Goal: Complete application form

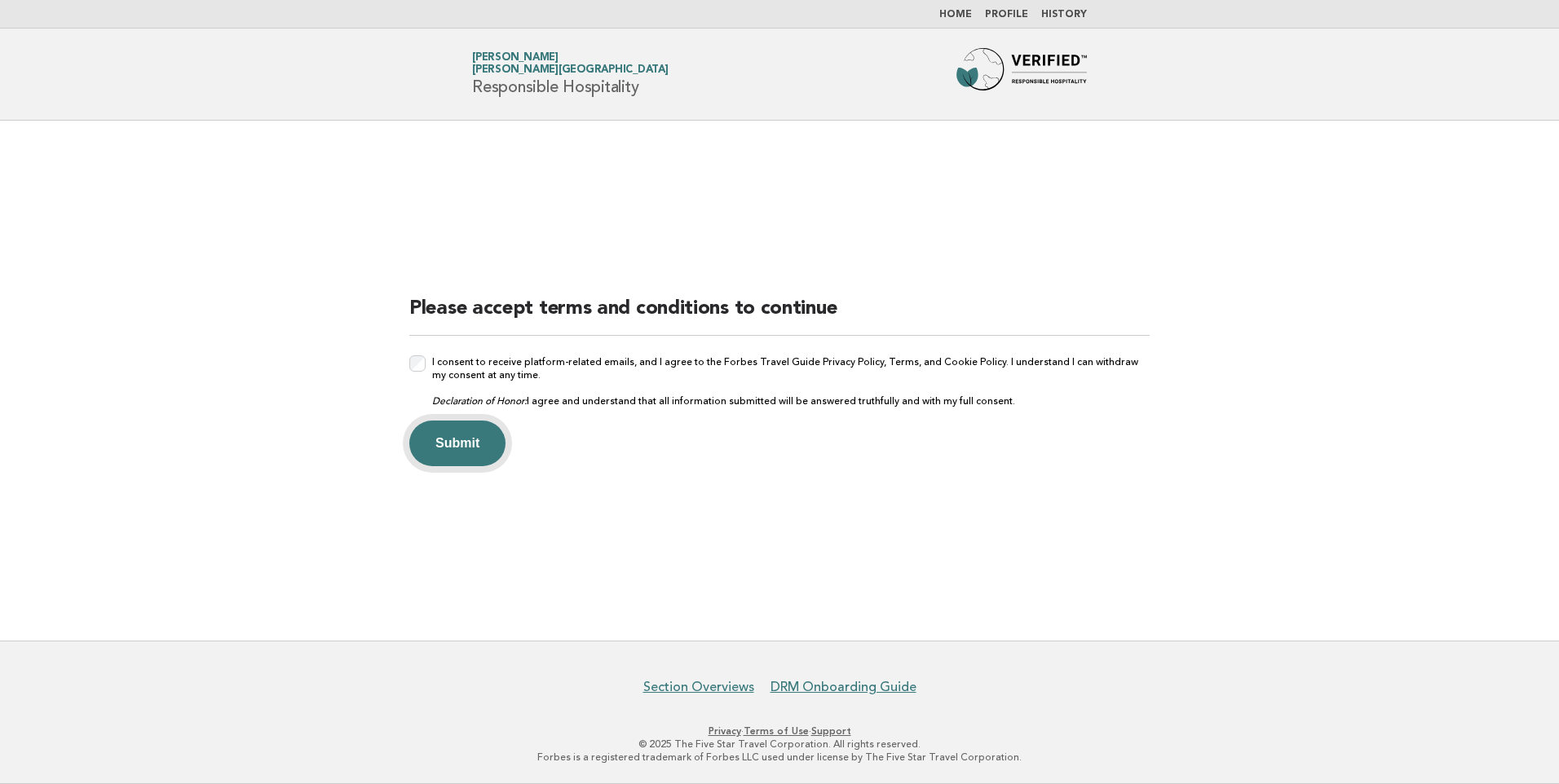
click at [470, 449] on button "Submit" at bounding box center [457, 443] width 96 height 45
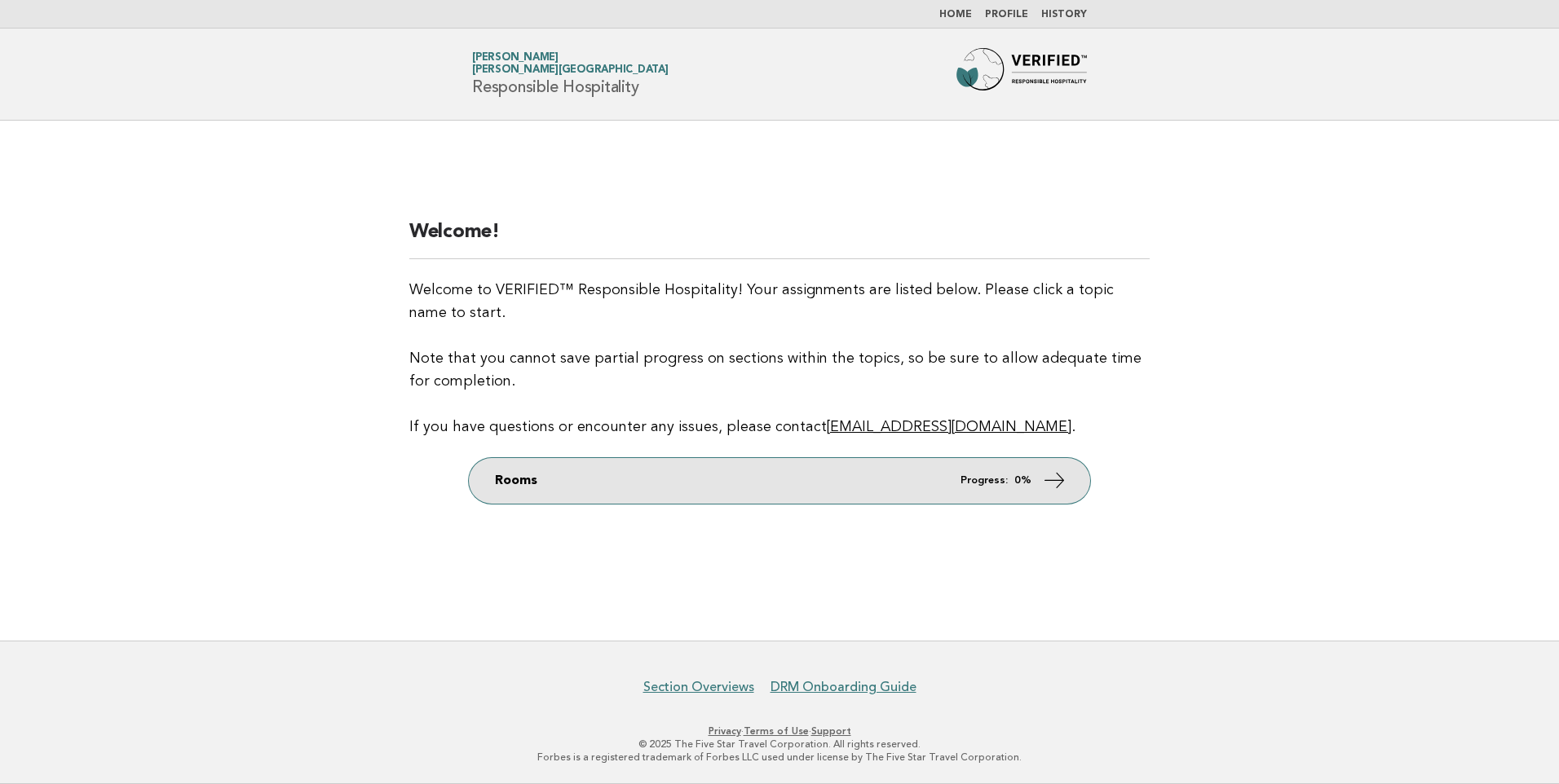
click at [955, 470] on link "Rooms Progress: 0%" at bounding box center [779, 480] width 621 height 45
click at [1038, 482] on link "Rooms Progress: 0%" at bounding box center [779, 480] width 621 height 45
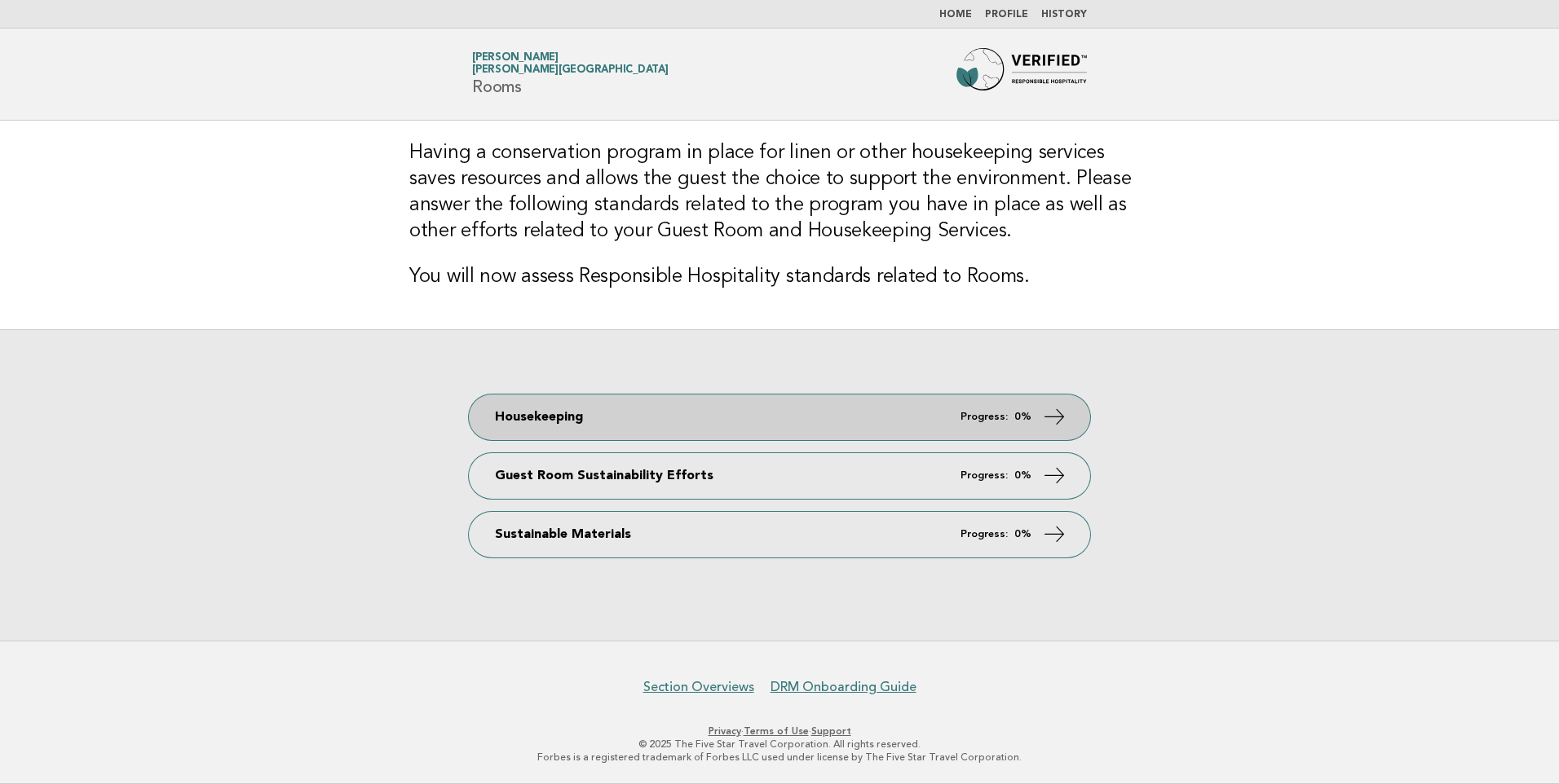
click at [1028, 415] on strong "0%" at bounding box center [1023, 416] width 17 height 11
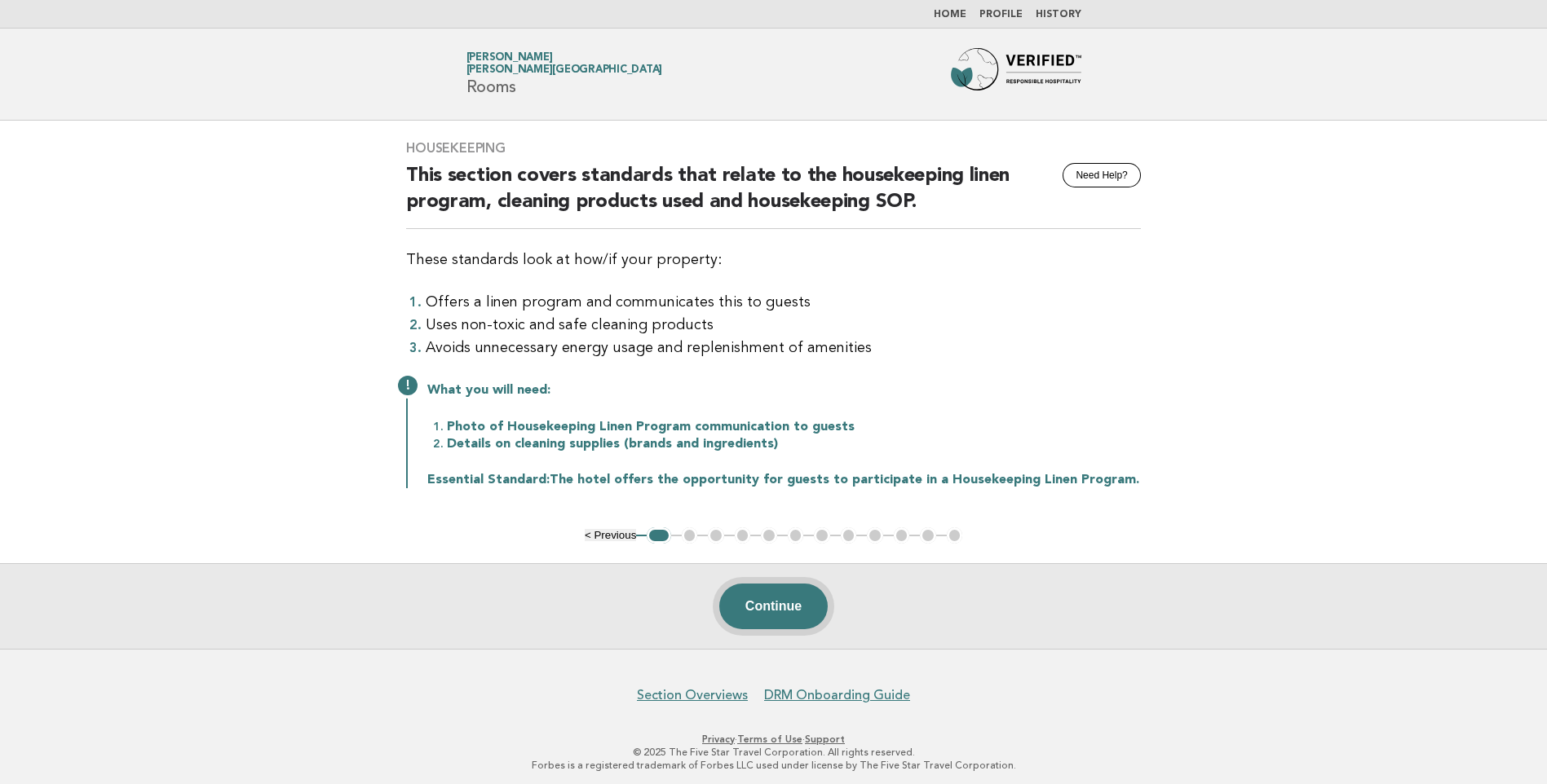
click at [759, 620] on button "Continue" at bounding box center [774, 605] width 109 height 45
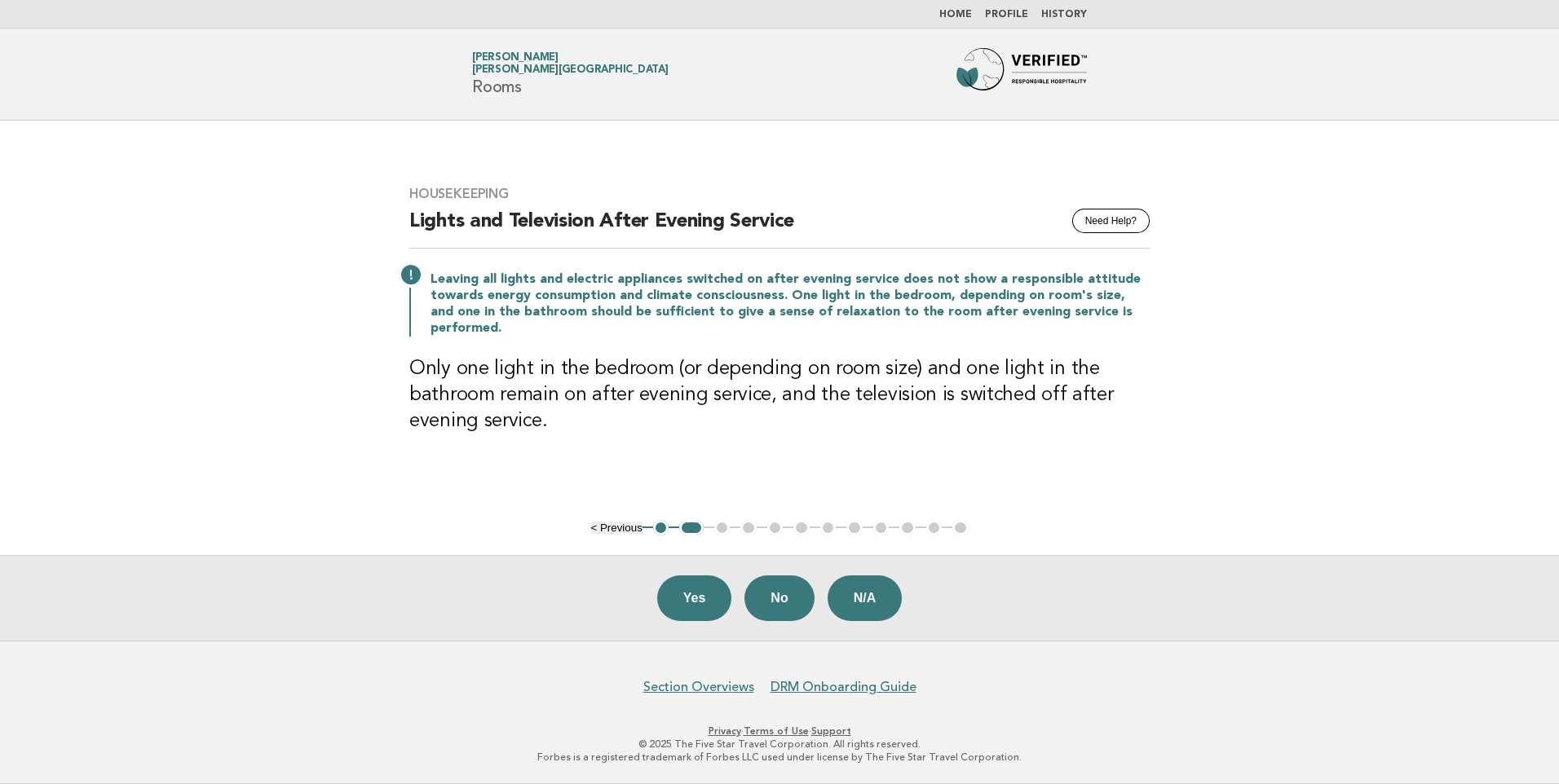
drag, startPoint x: 620, startPoint y: 597, endPoint x: 119, endPoint y: 546, distance: 503.6
drag, startPoint x: 119, startPoint y: 546, endPoint x: 1263, endPoint y: 457, distance: 1147.5
click at [1263, 457] on main "Housekeeping Need Help? Lights and Television After Evening Service Leaving all…" at bounding box center [779, 381] width 1559 height 520
click at [681, 601] on button "Yes" at bounding box center [694, 598] width 75 height 45
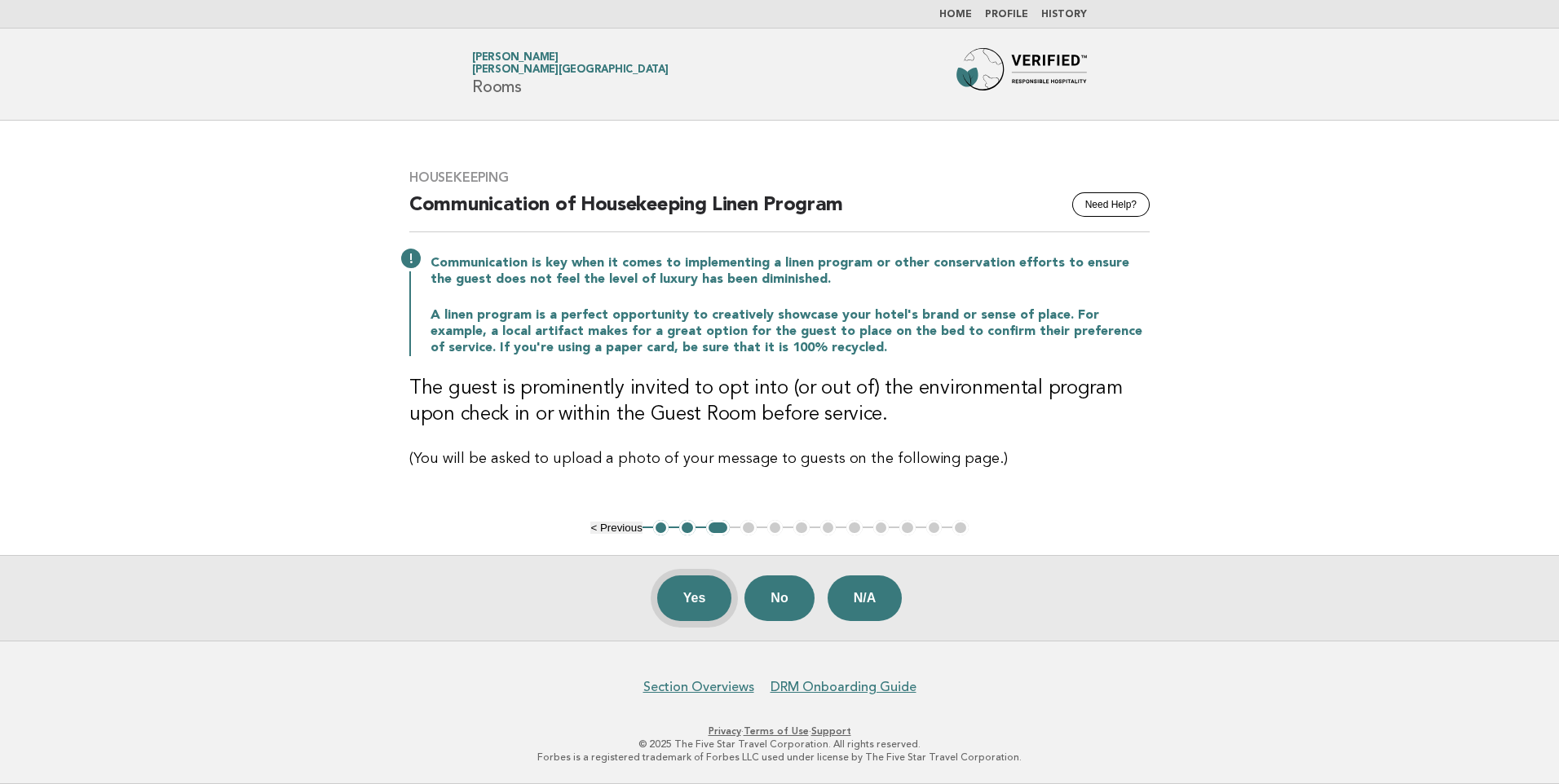
click at [709, 595] on button "Yes" at bounding box center [694, 598] width 75 height 45
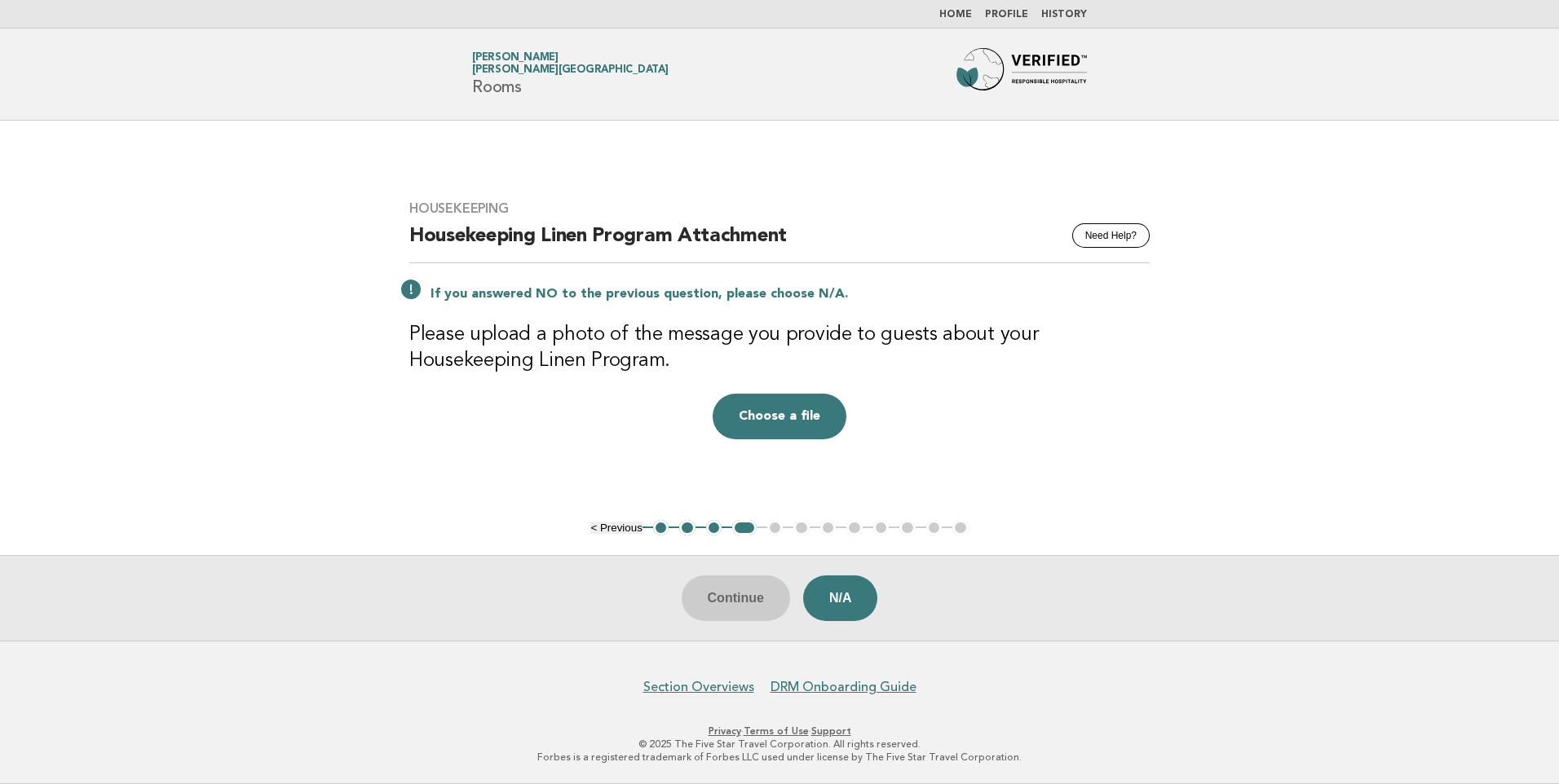
click at [1239, 465] on main "Housekeeping Need Help? Housekeeping Linen Program Attachment If you answered N…" at bounding box center [779, 381] width 1559 height 520
drag, startPoint x: 536, startPoint y: 361, endPoint x: 661, endPoint y: 361, distance: 125.0
click at [661, 361] on h3 "Please upload a photo of the message you provide to guests about your Housekeep…" at bounding box center [779, 347] width 740 height 52
copy h3 "Linen Program"
click at [788, 420] on button "Choose a file" at bounding box center [779, 416] width 134 height 45
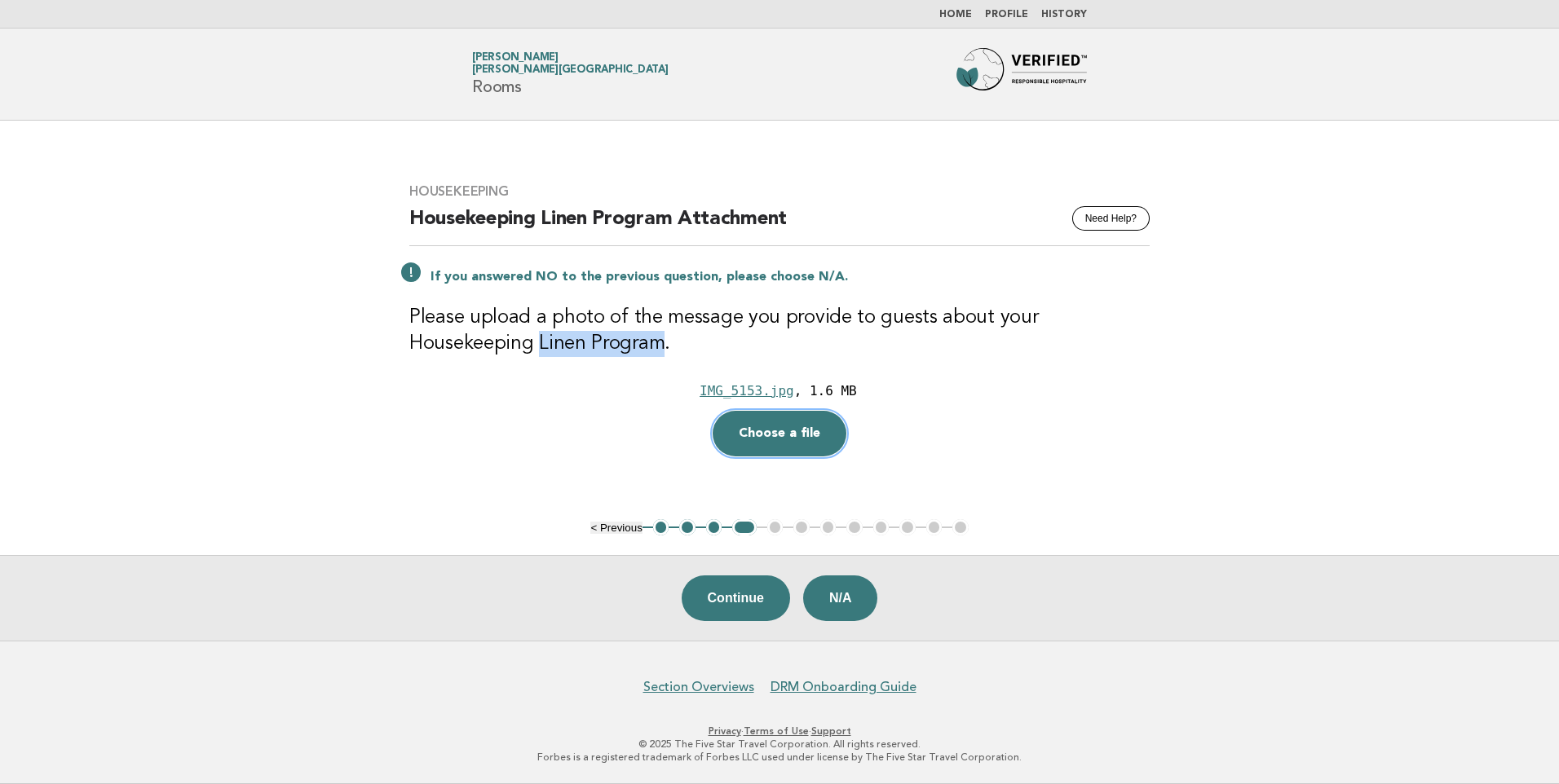
click at [763, 442] on button "Choose a file" at bounding box center [779, 433] width 134 height 45
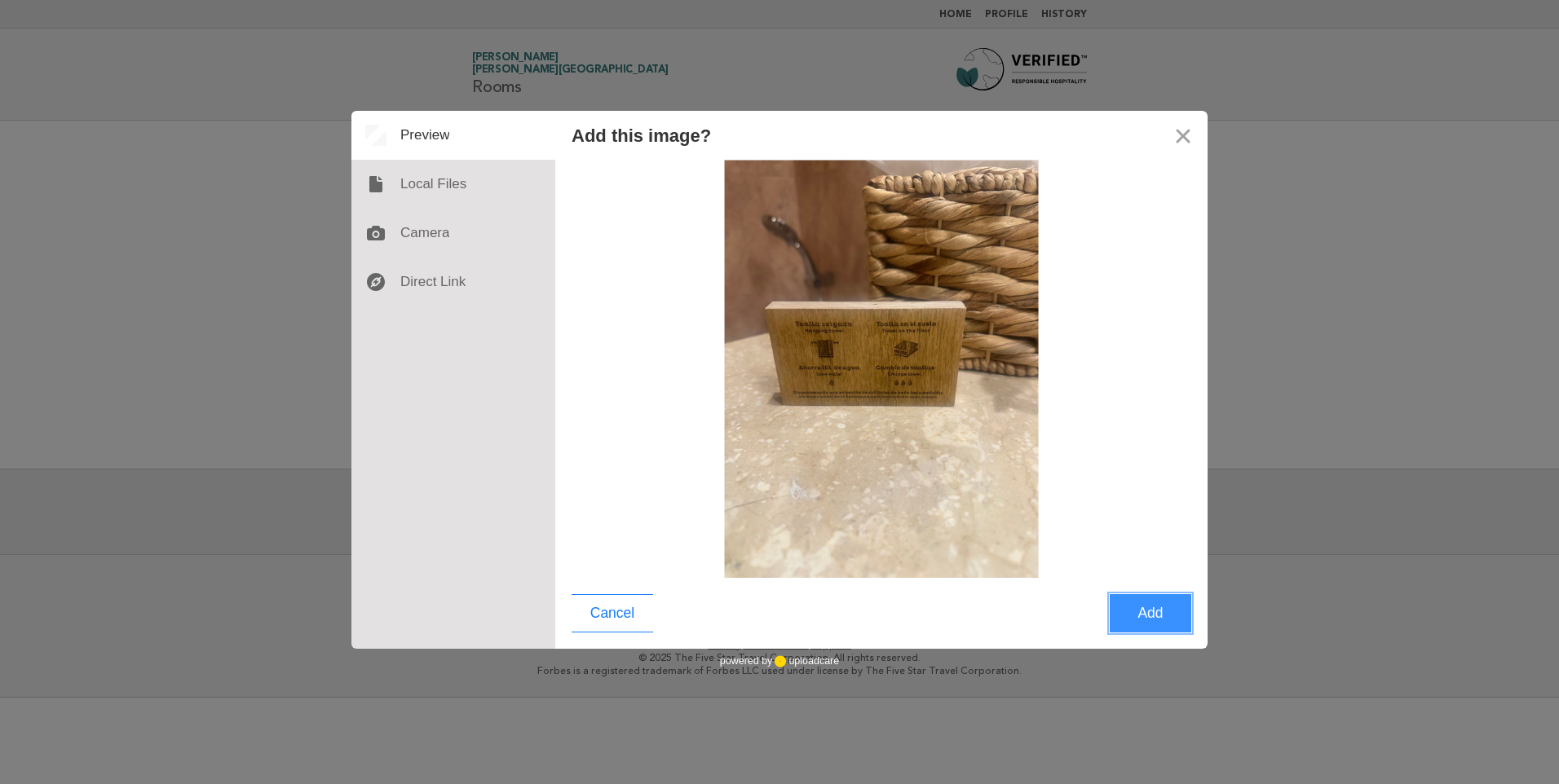
click at [1139, 613] on button "Add" at bounding box center [1150, 613] width 81 height 39
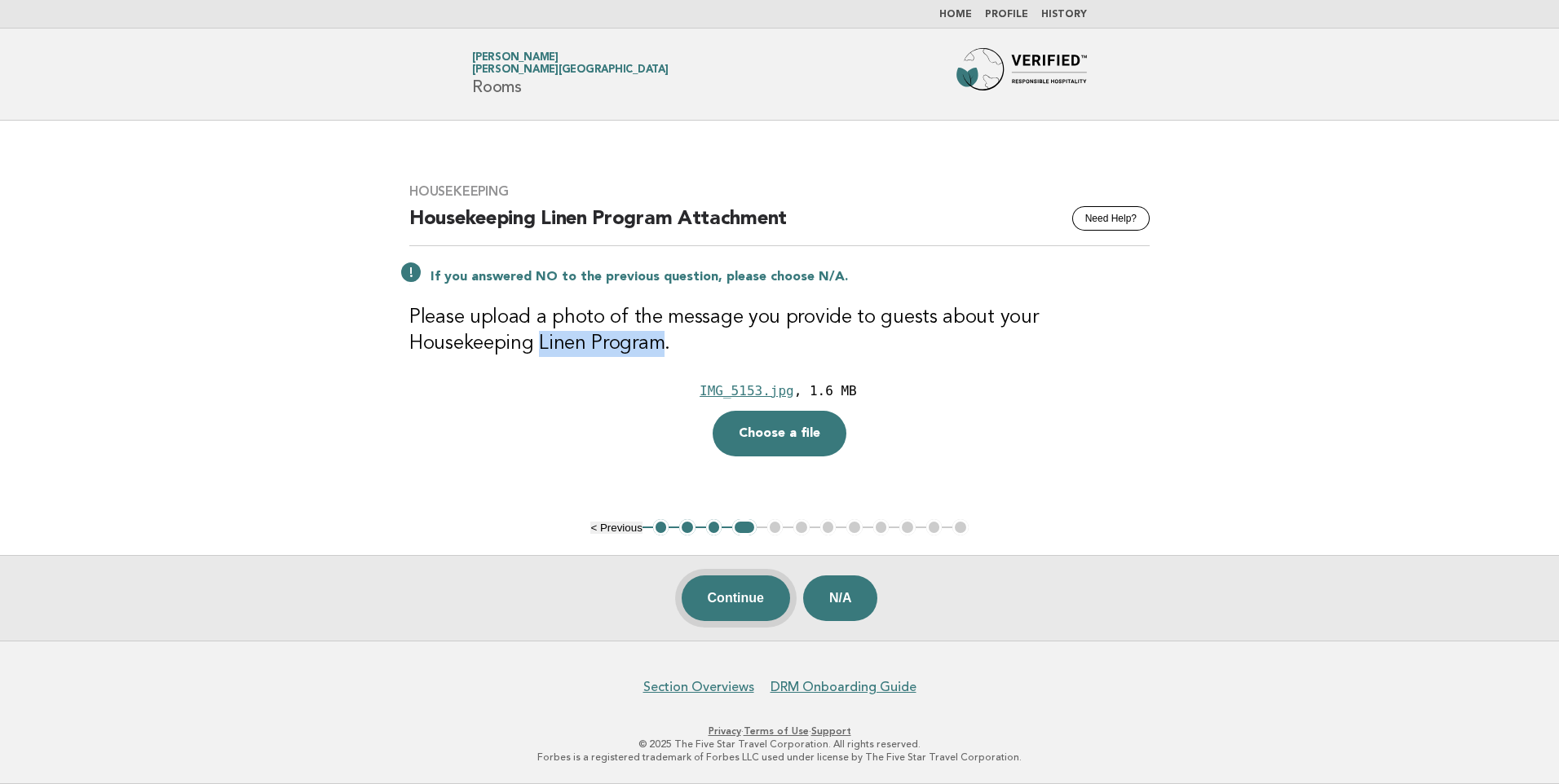
click at [748, 596] on button "Continue" at bounding box center [735, 598] width 109 height 45
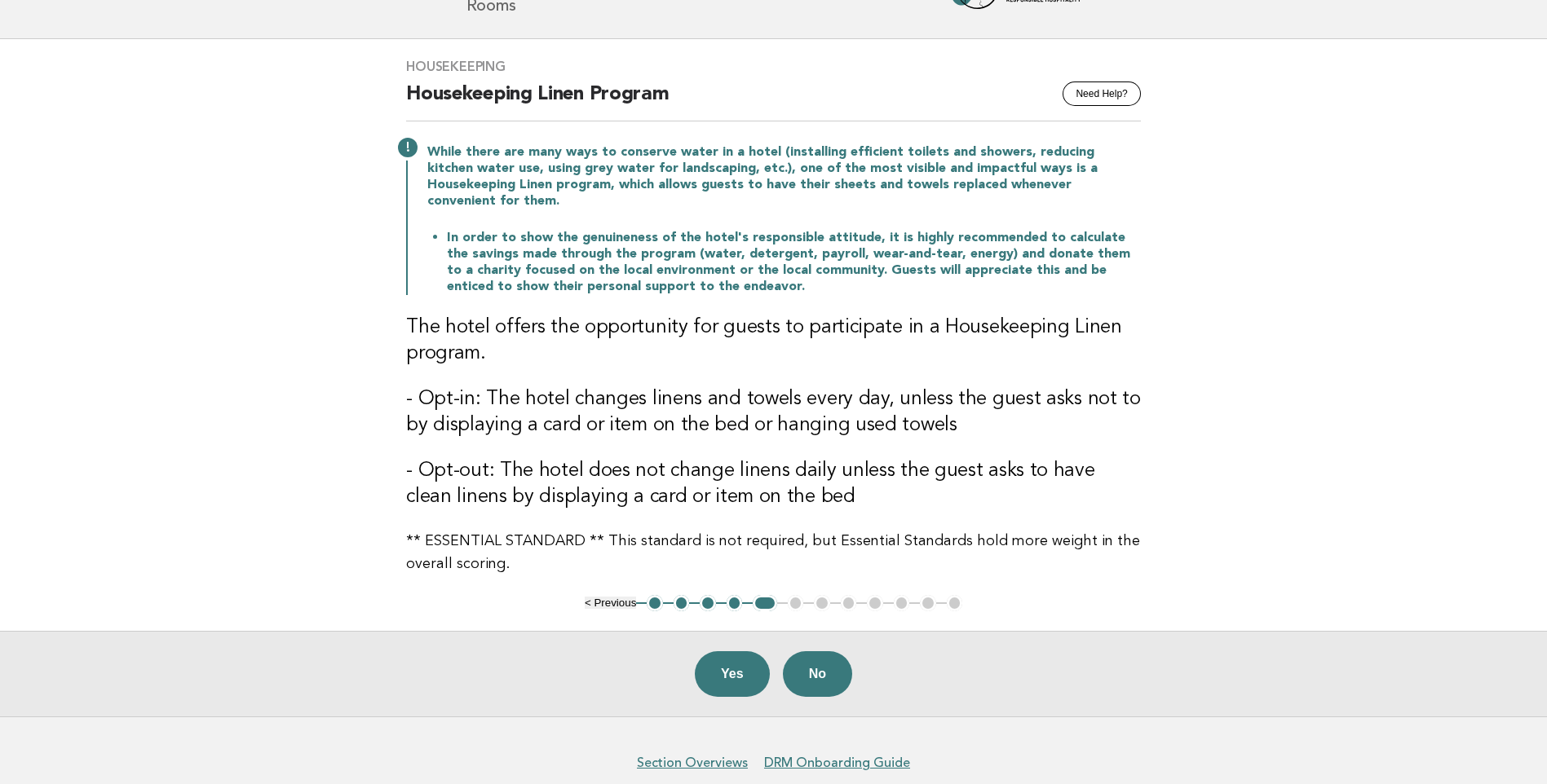
scroll to position [140, 0]
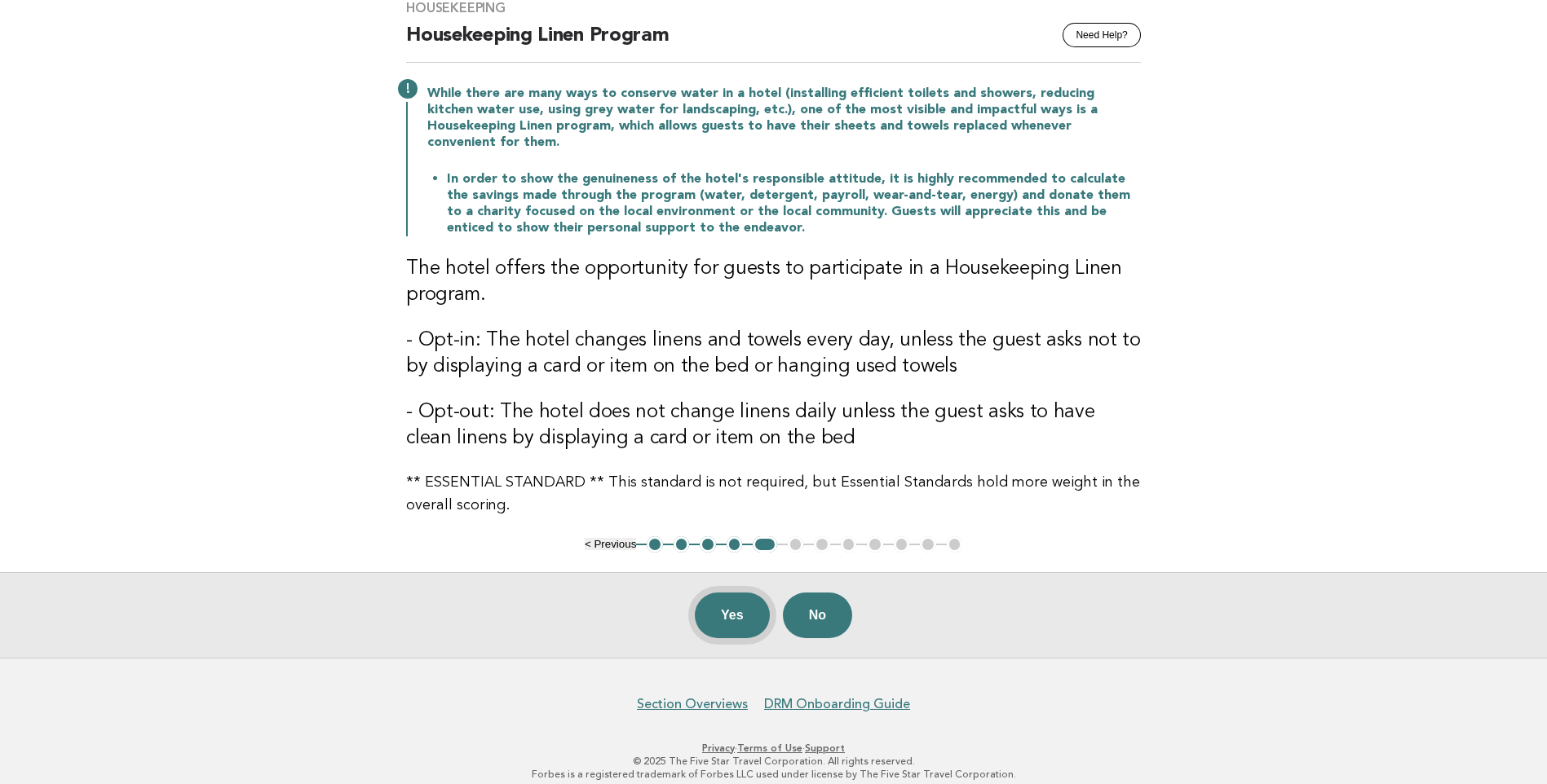
click at [715, 599] on button "Yes" at bounding box center [732, 615] width 75 height 45
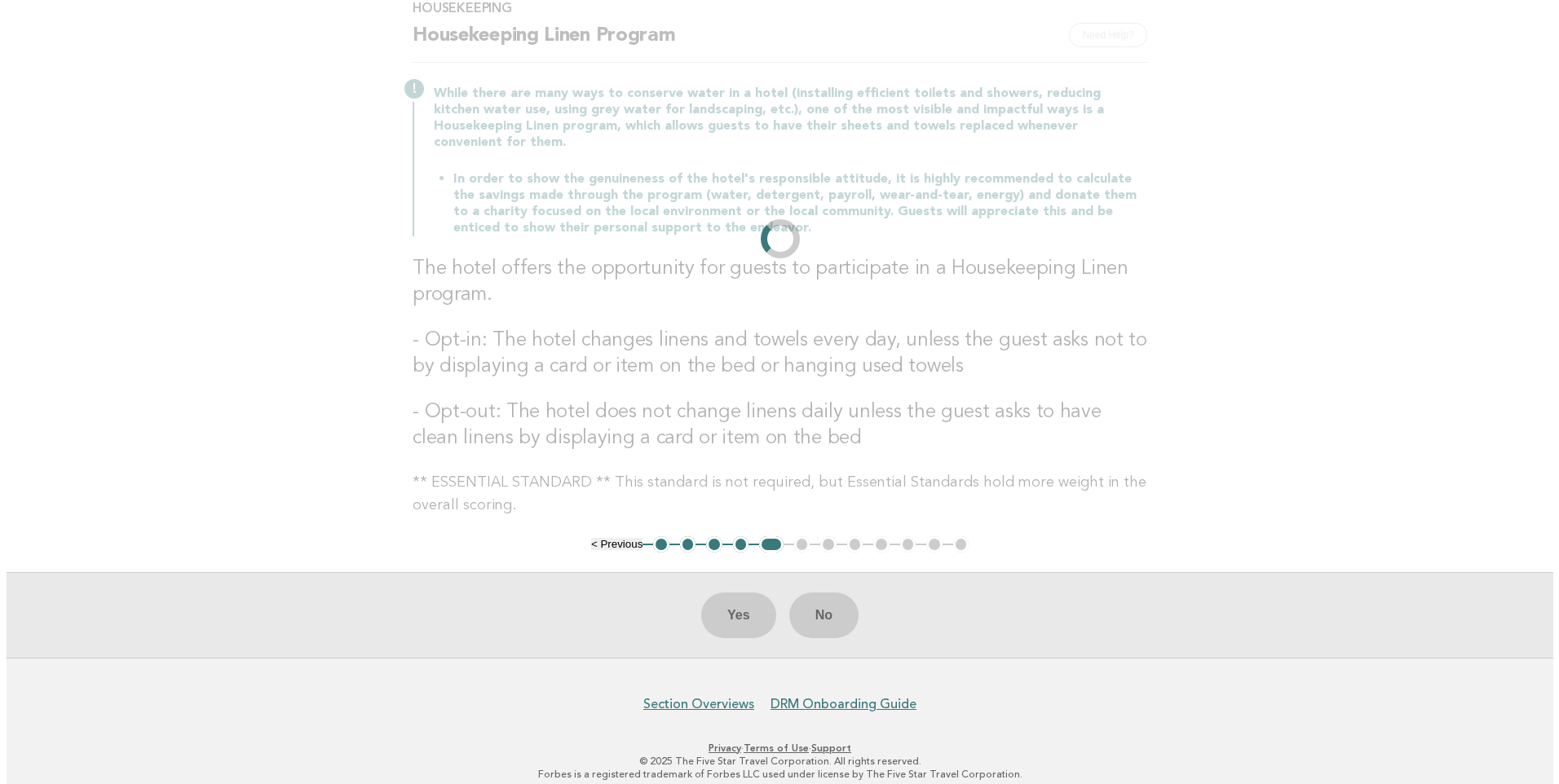
scroll to position [0, 0]
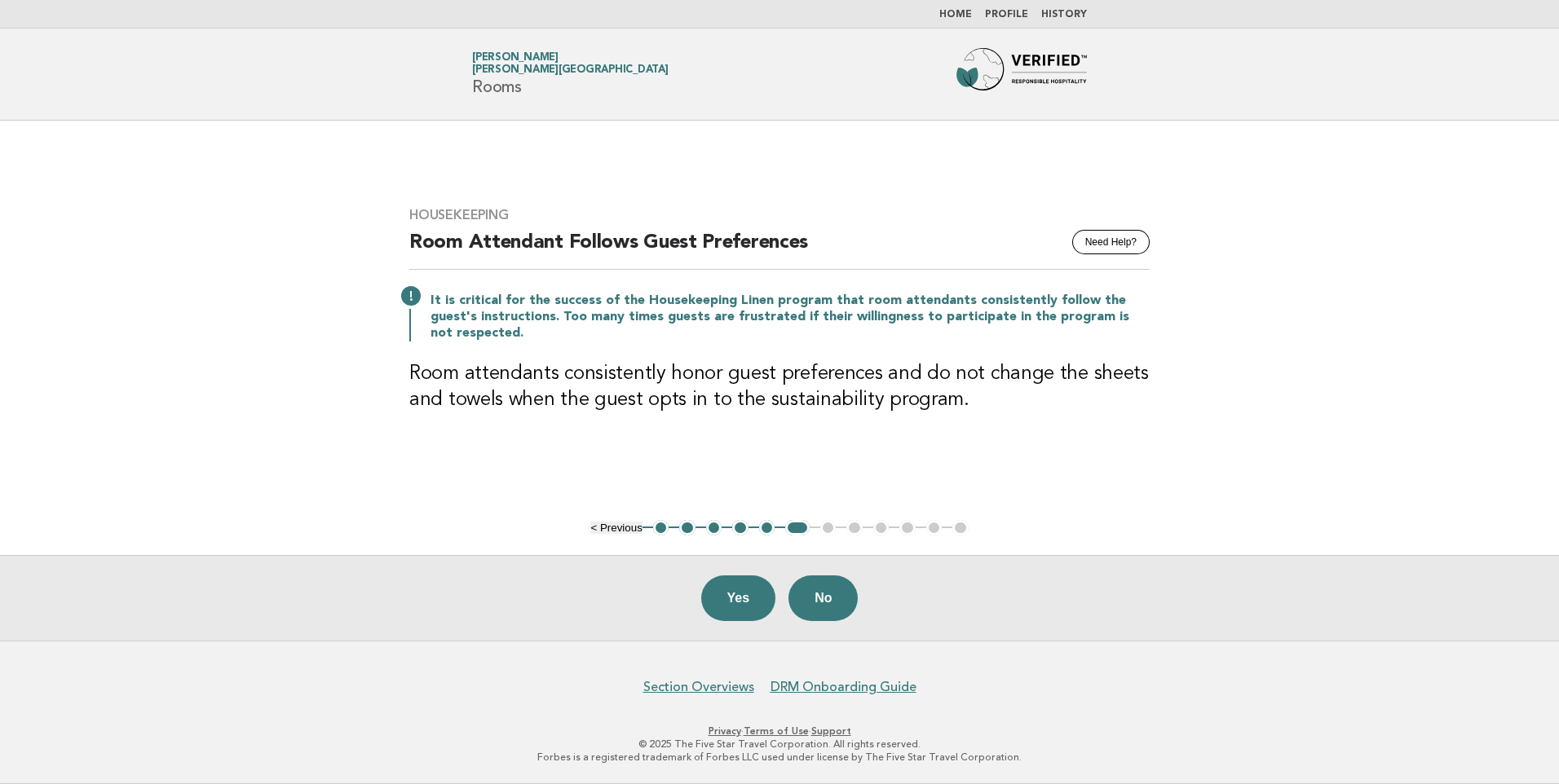
click at [715, 599] on button "Yes" at bounding box center [738, 598] width 75 height 45
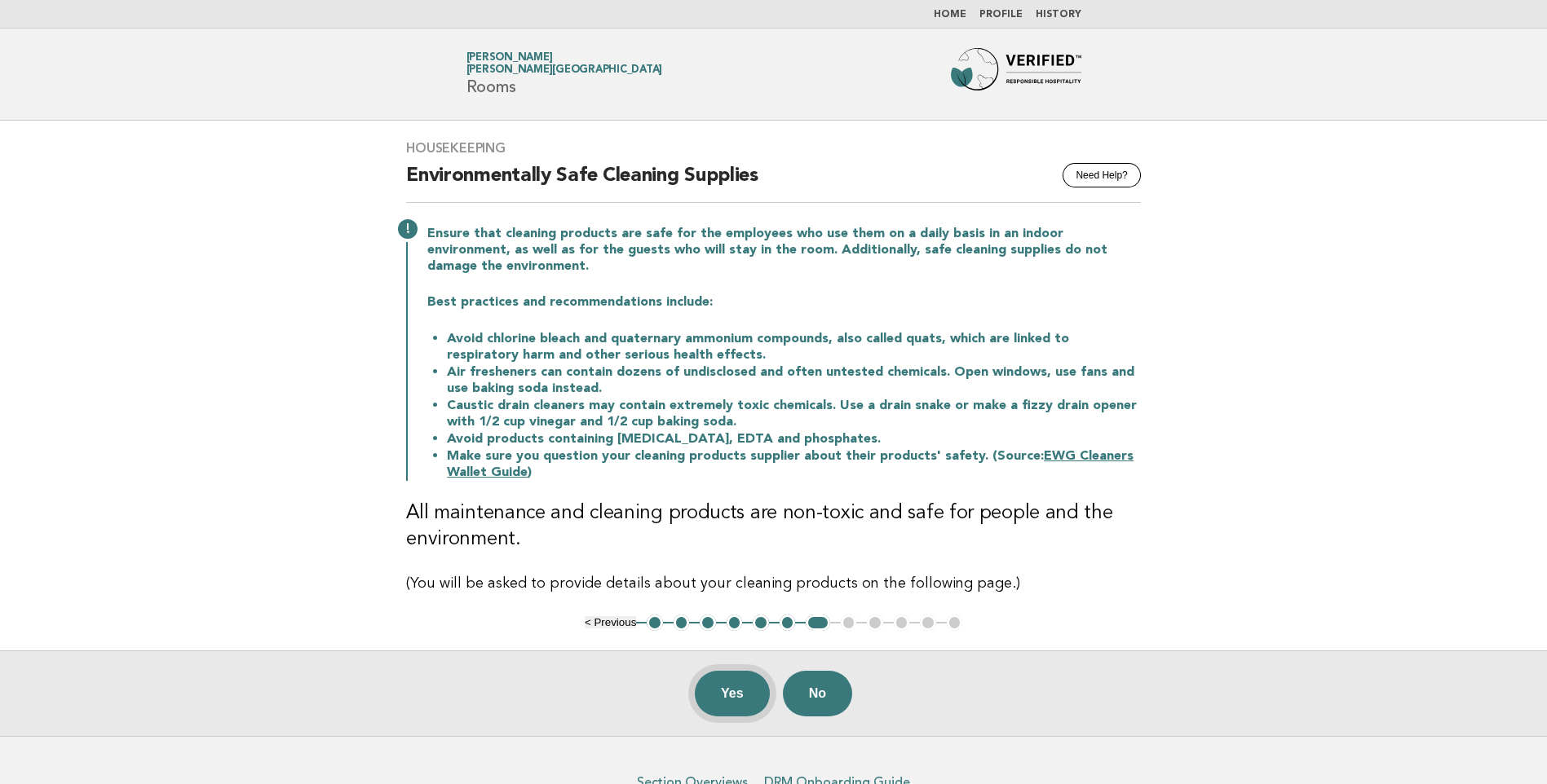
click at [732, 689] on button "Yes" at bounding box center [732, 693] width 75 height 45
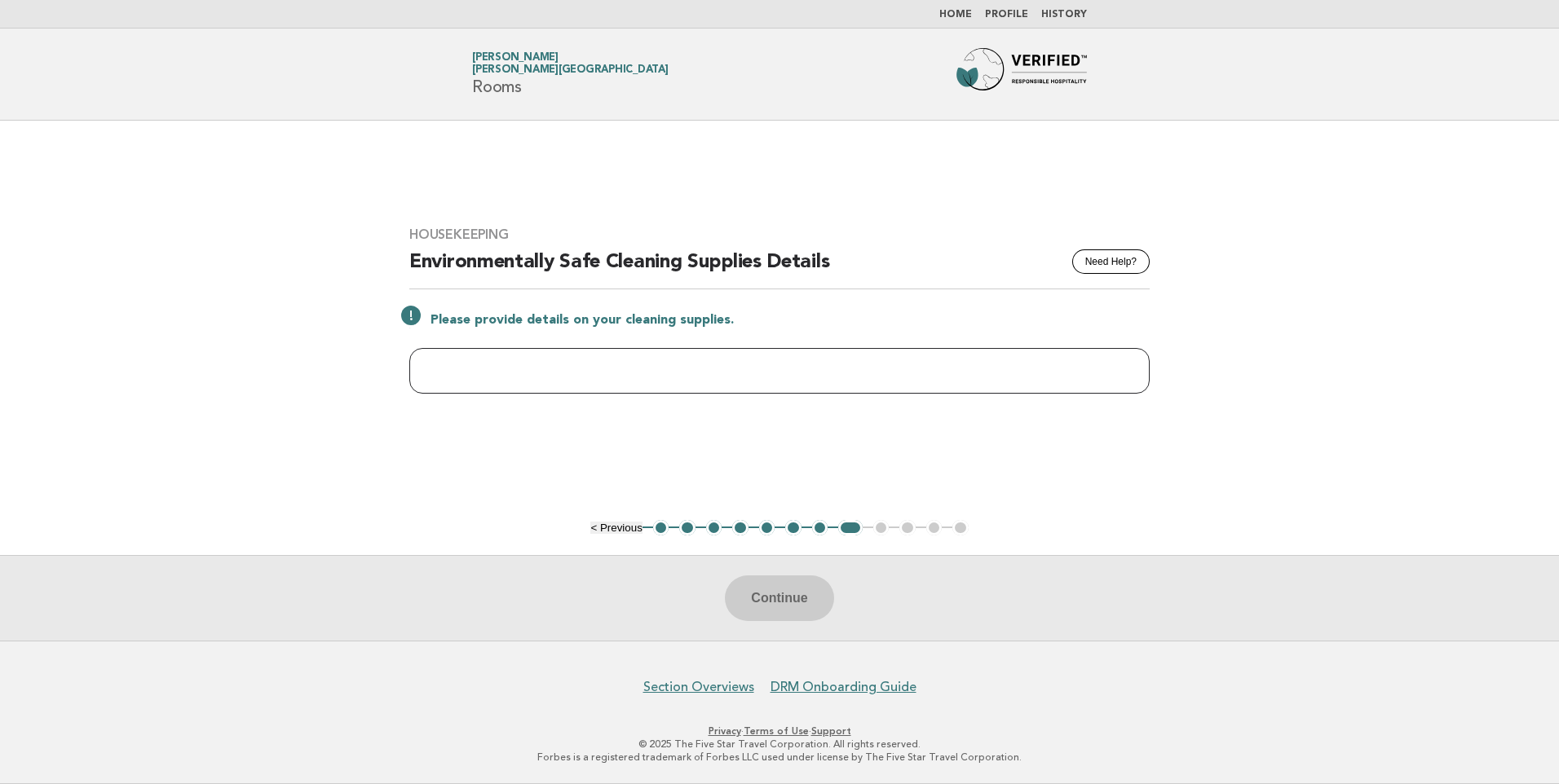
click at [694, 378] on input "text" at bounding box center [779, 370] width 740 height 45
type input "*"
type input "********"
click at [752, 596] on button "Continue" at bounding box center [779, 598] width 109 height 45
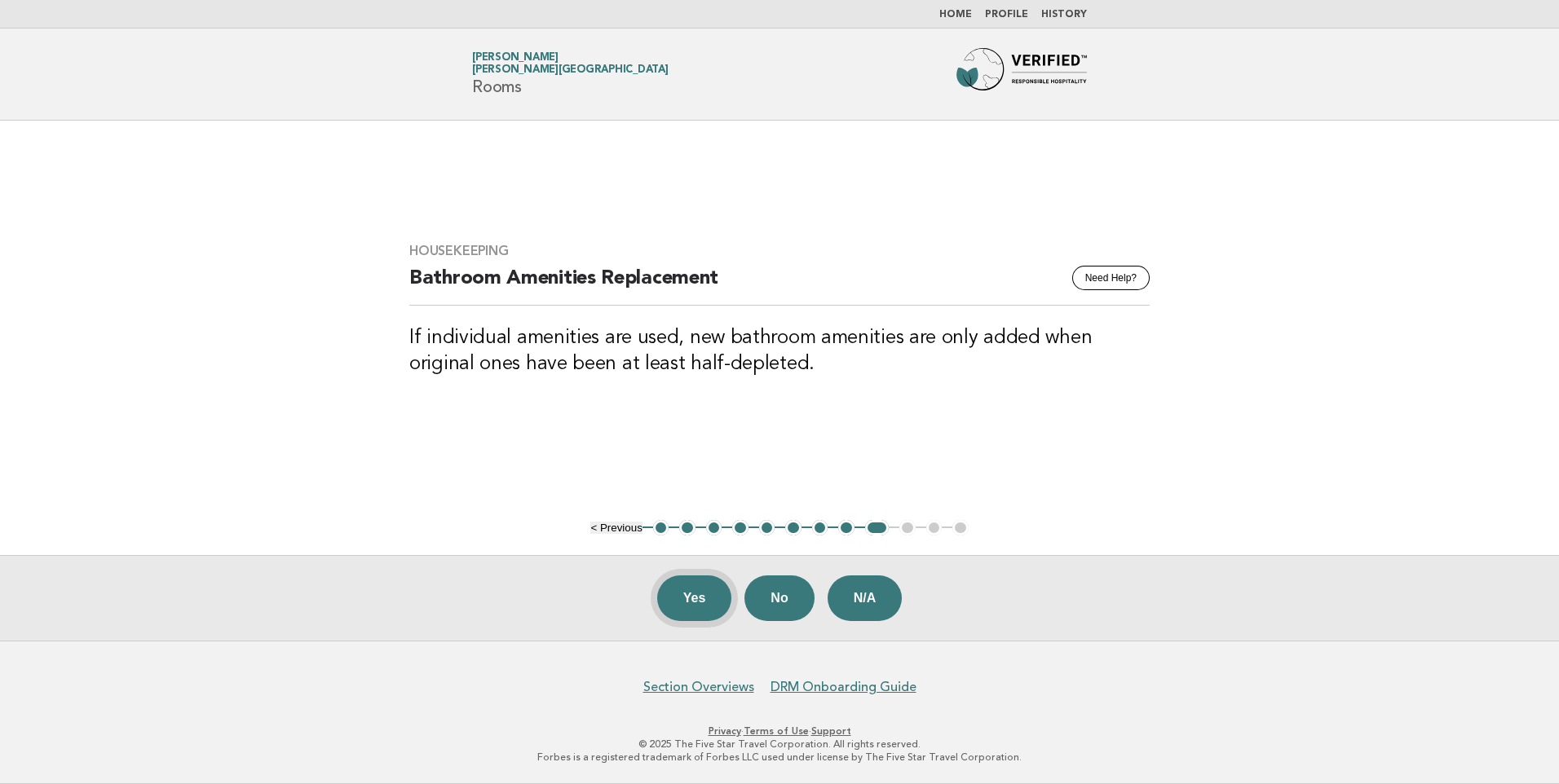
click at [671, 597] on button "Yes" at bounding box center [694, 598] width 75 height 45
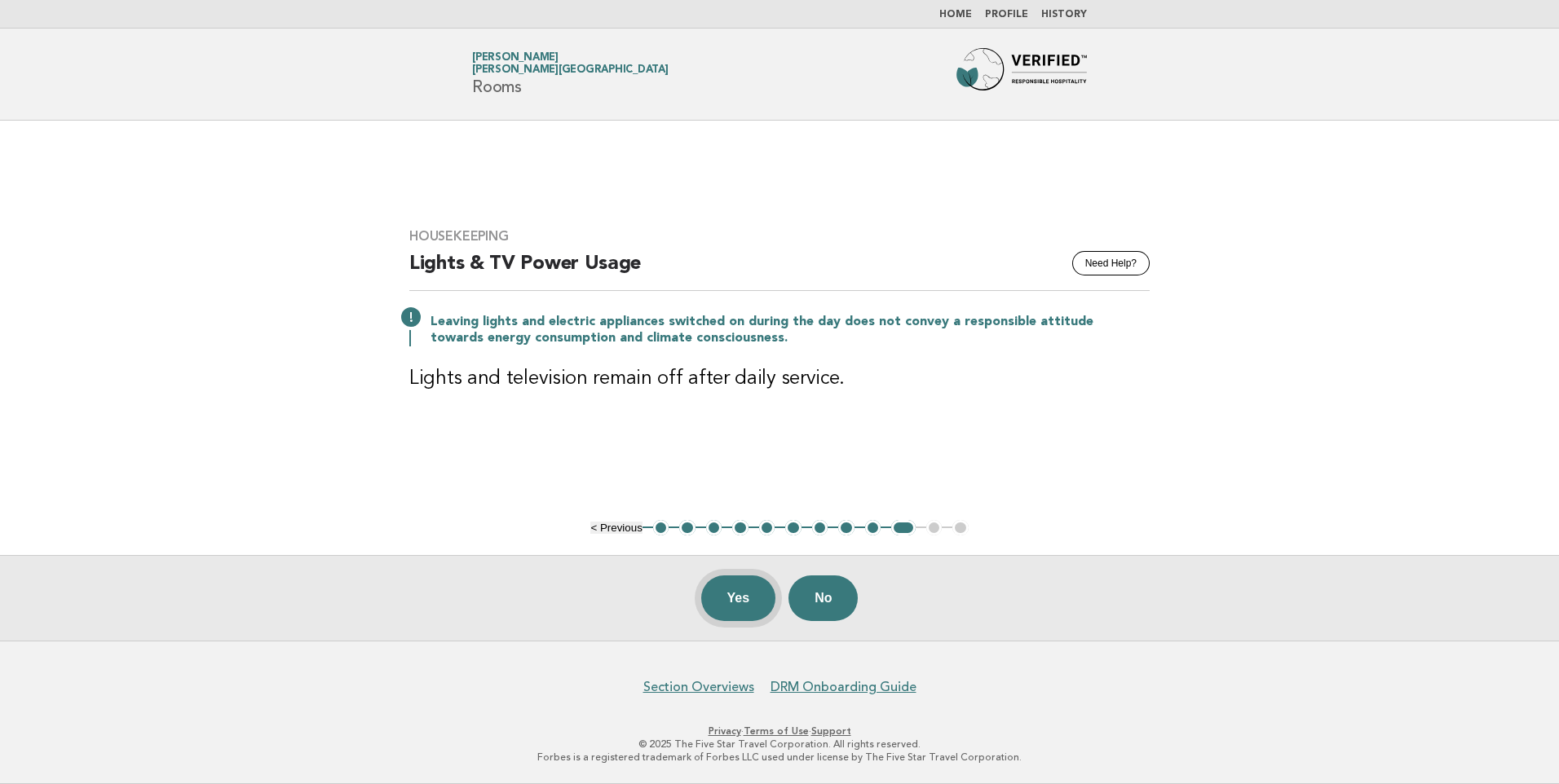
click at [719, 604] on button "Yes" at bounding box center [738, 598] width 75 height 45
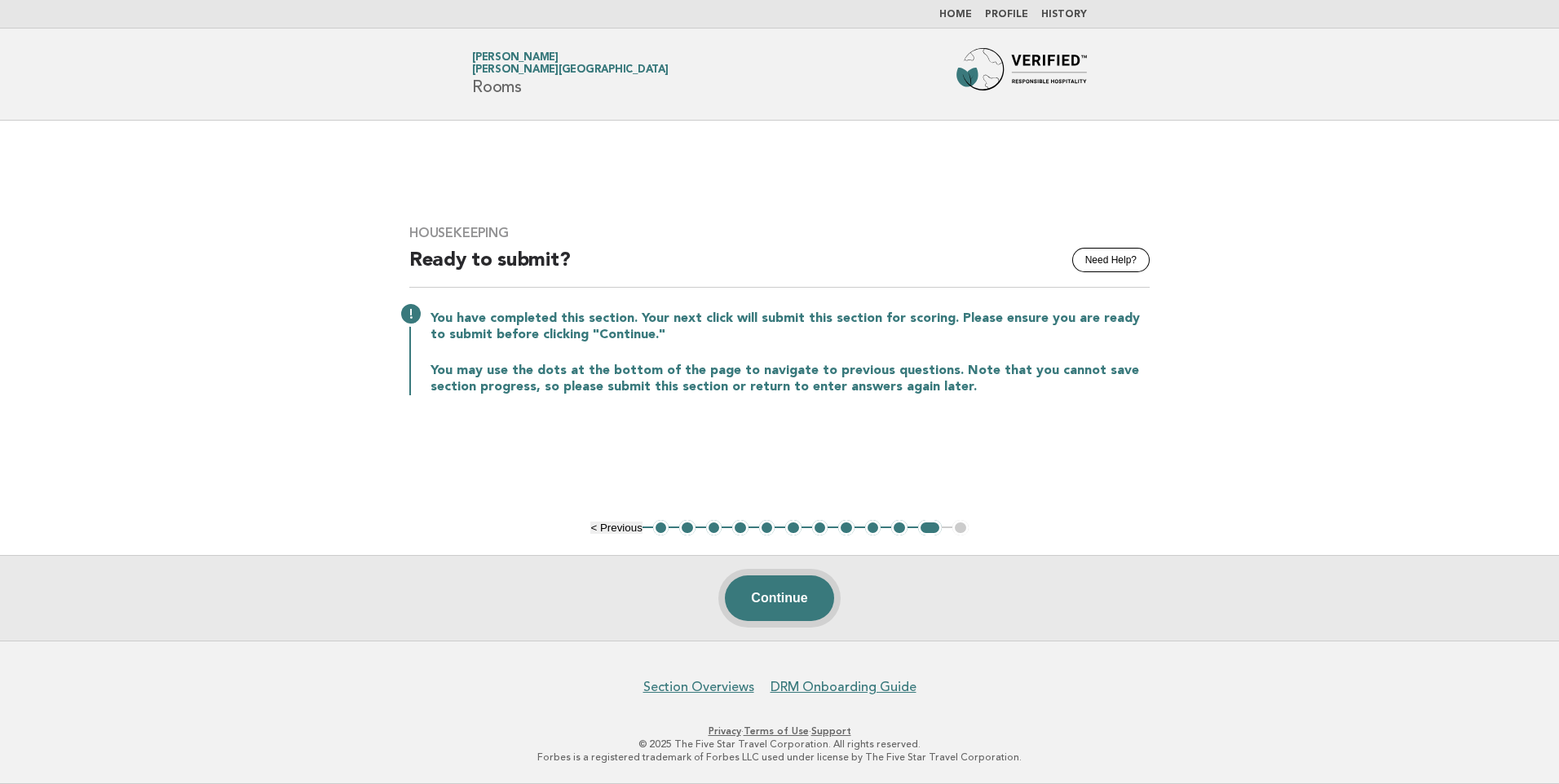
click at [810, 600] on button "Continue" at bounding box center [779, 598] width 109 height 45
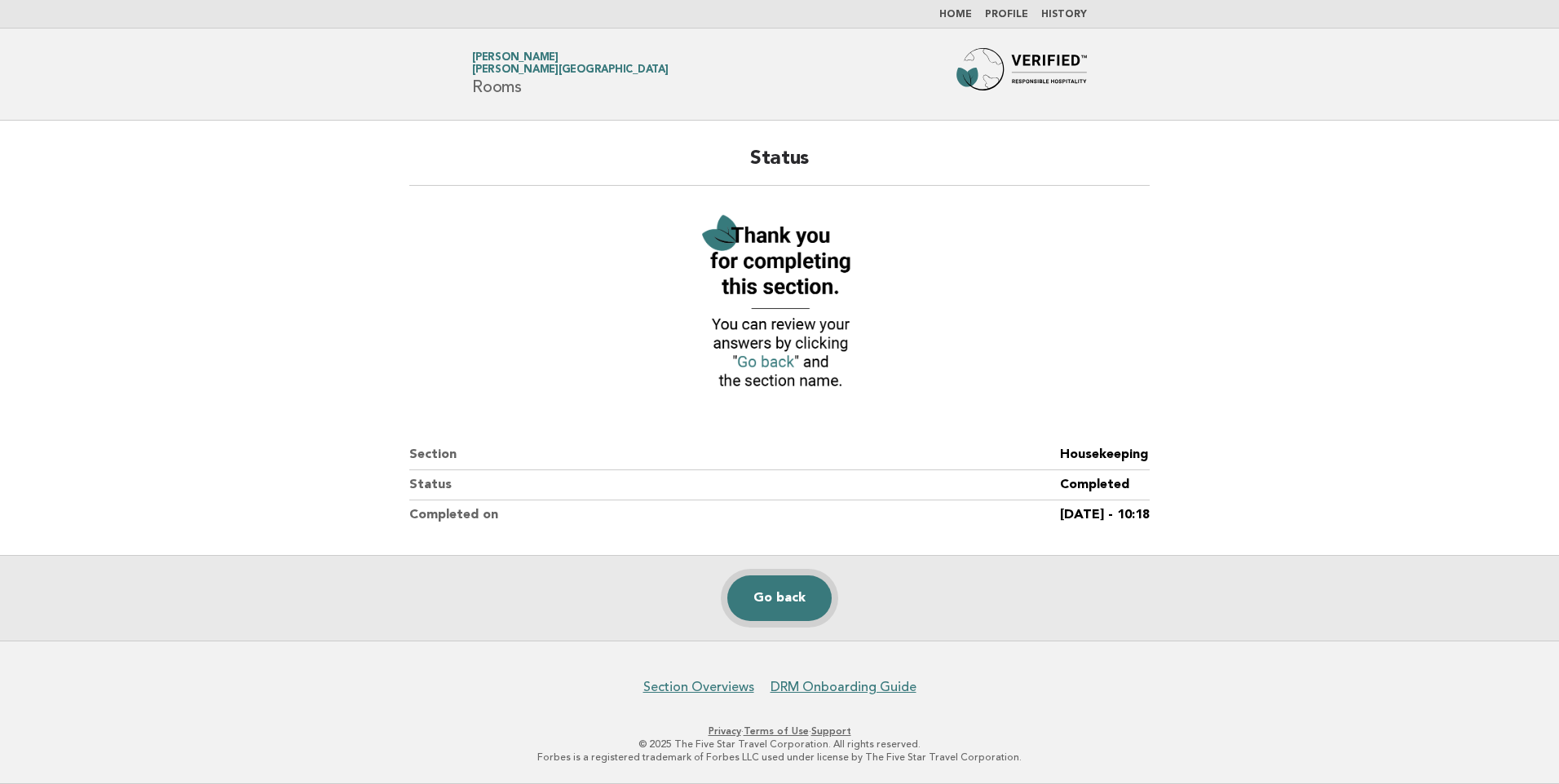
click at [807, 597] on link "Go back" at bounding box center [779, 598] width 104 height 45
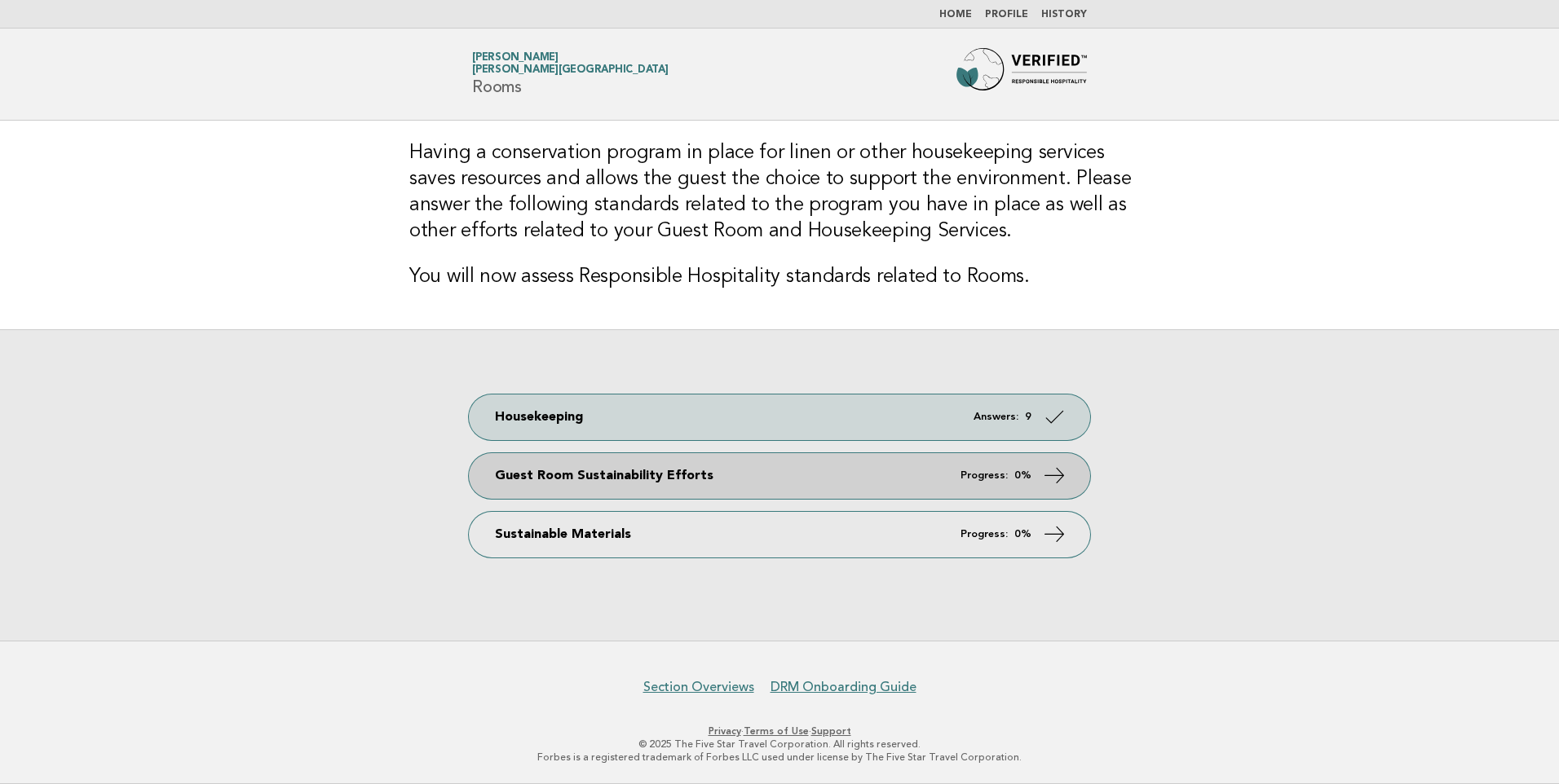
click at [1011, 483] on link "Guest Room Sustainability Efforts Progress: 0%" at bounding box center [779, 476] width 621 height 45
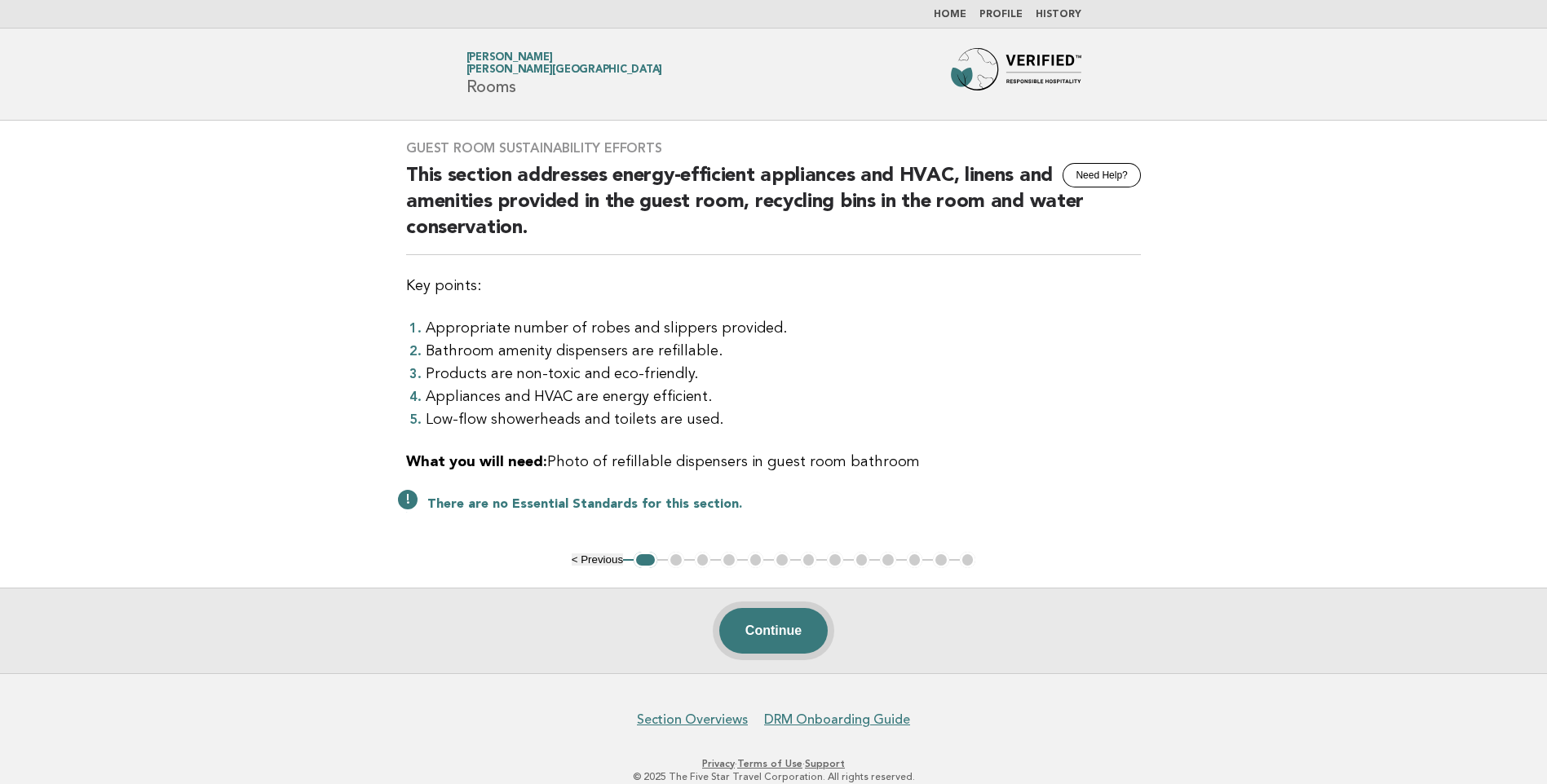
click at [820, 619] on button "Continue" at bounding box center [774, 630] width 109 height 45
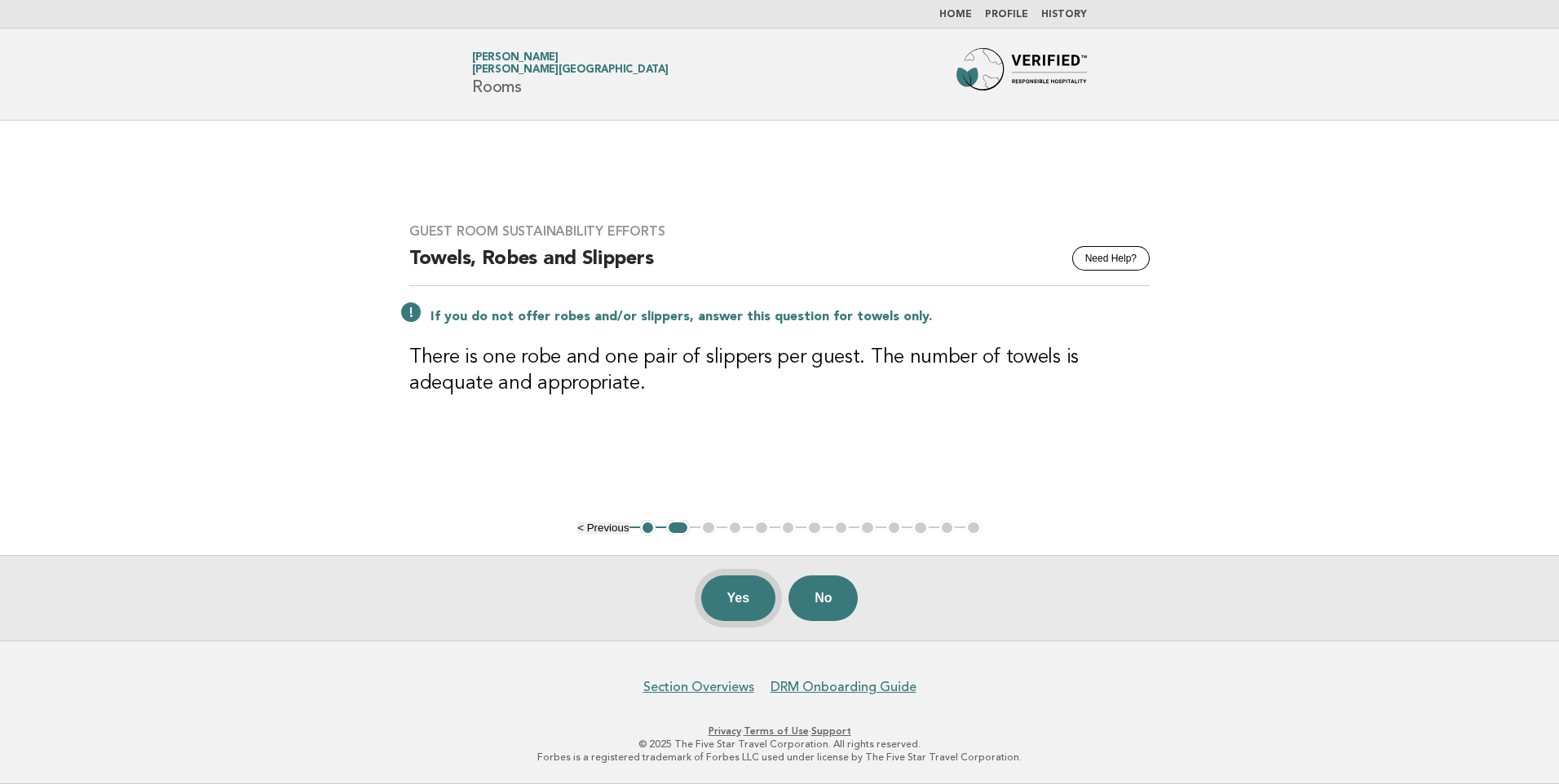
click at [733, 607] on button "Yes" at bounding box center [738, 598] width 75 height 45
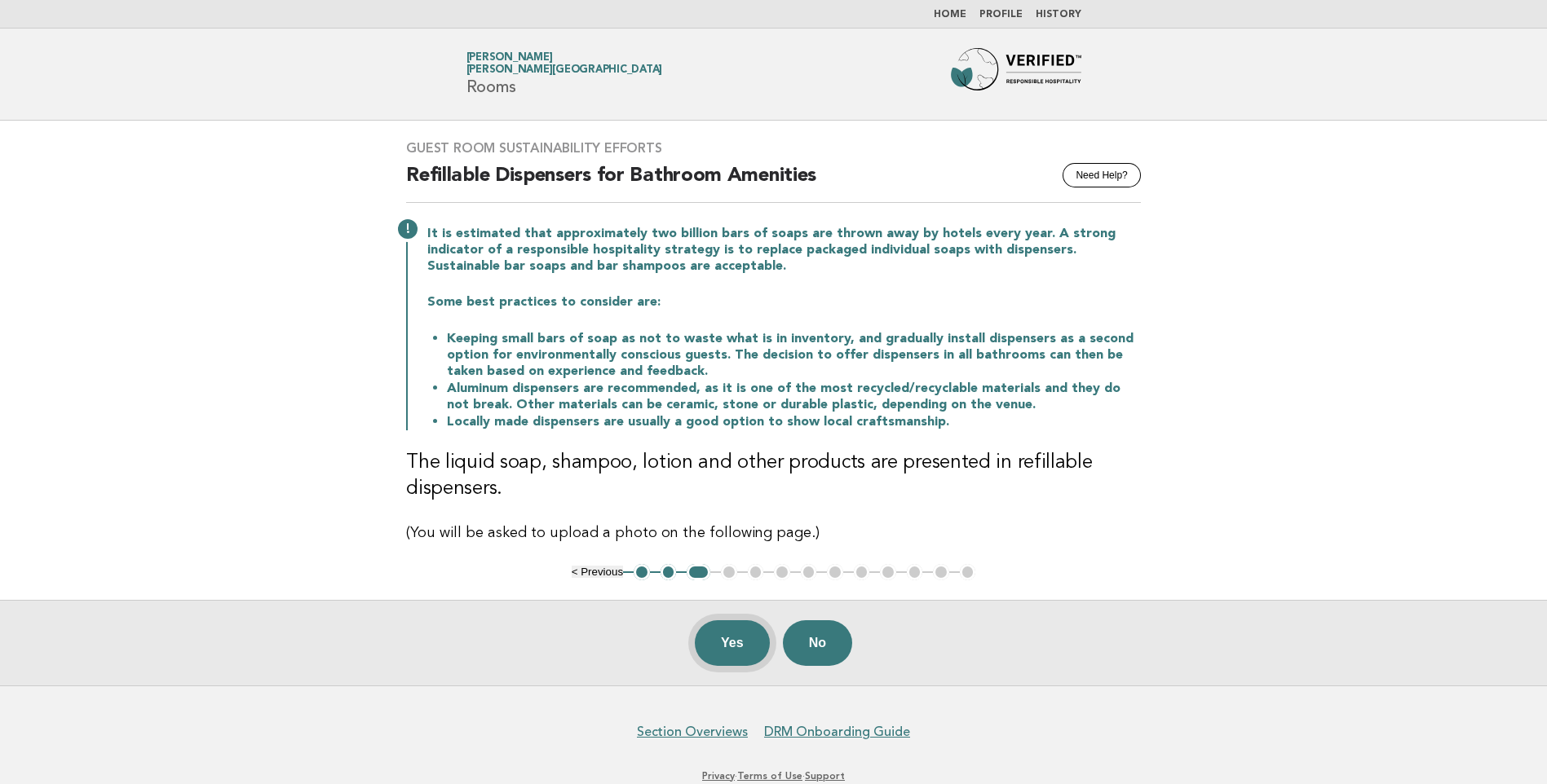
click at [733, 637] on button "Yes" at bounding box center [732, 643] width 75 height 45
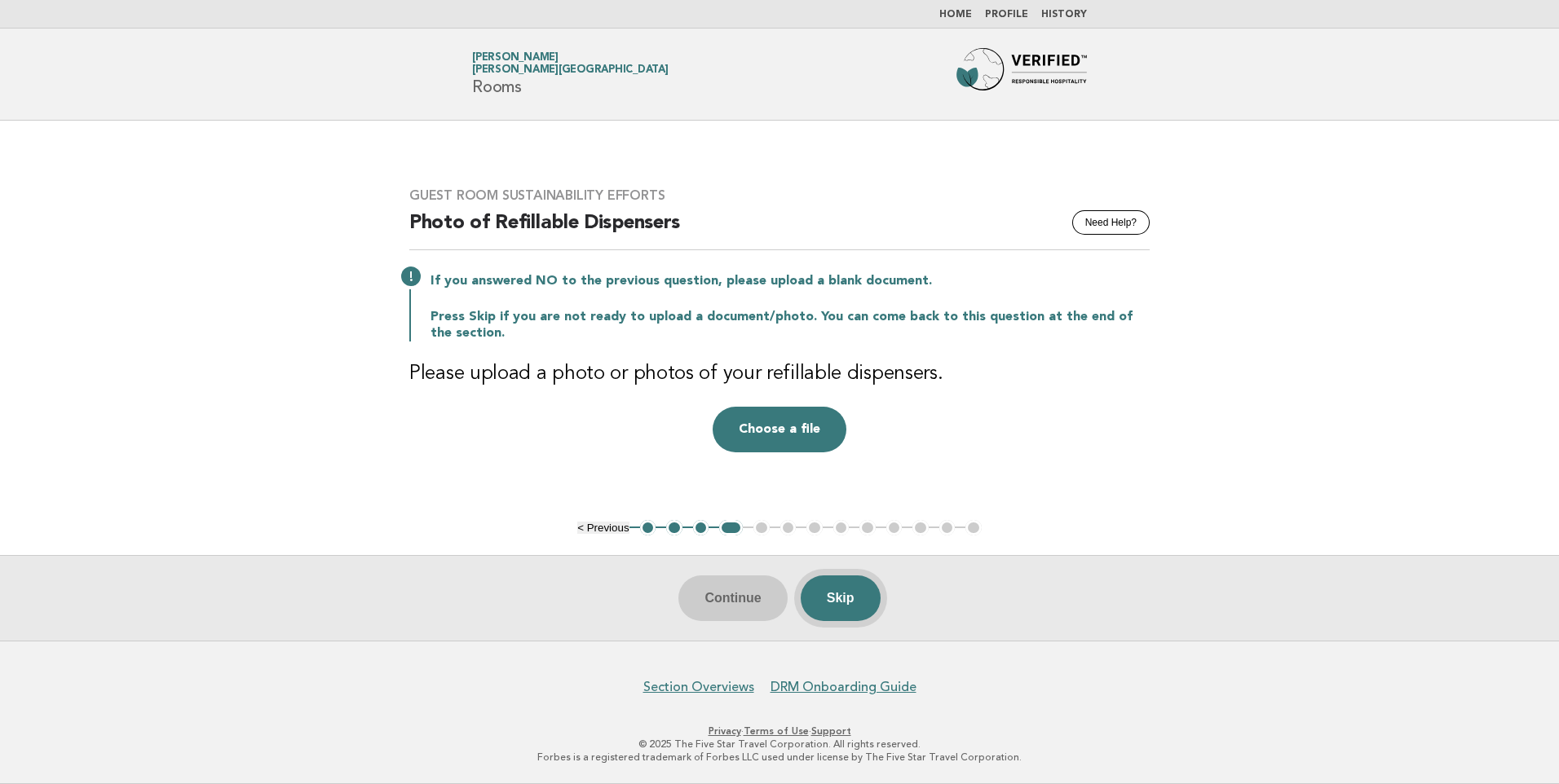
click at [833, 601] on button "Skip" at bounding box center [840, 598] width 80 height 45
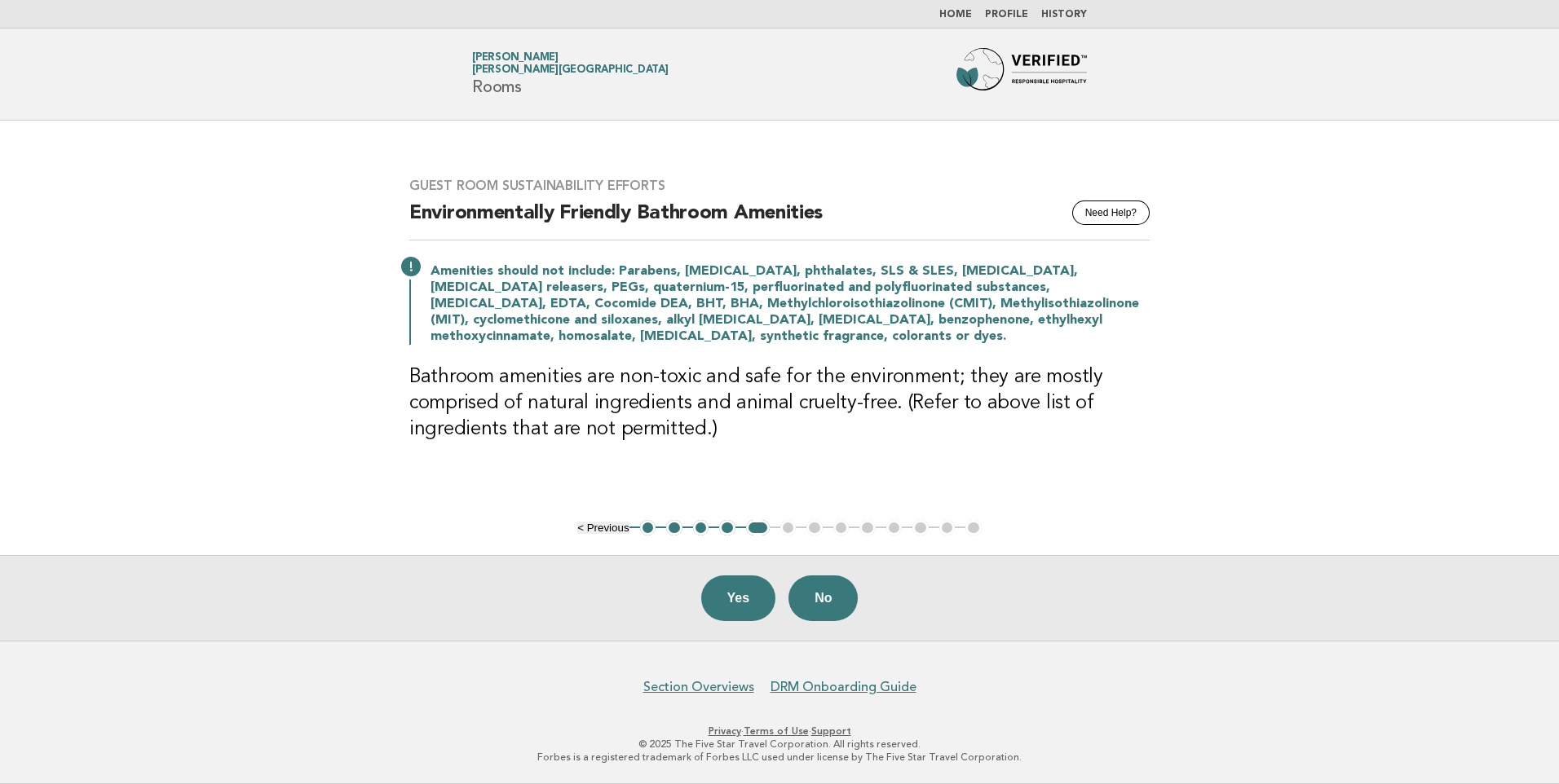
click at [833, 601] on button "No" at bounding box center [823, 598] width 69 height 45
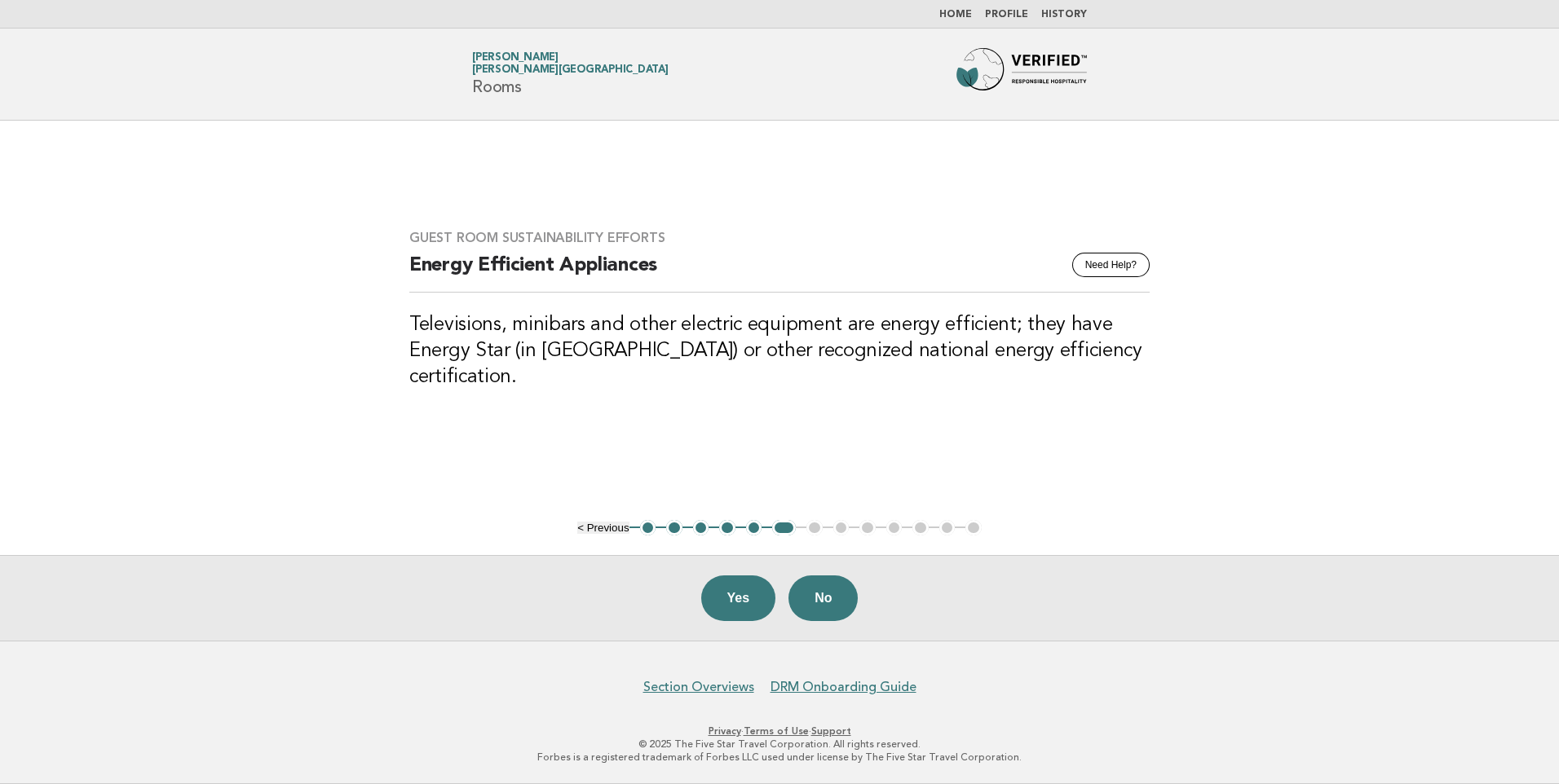
click at [755, 528] on button "5" at bounding box center [754, 528] width 16 height 16
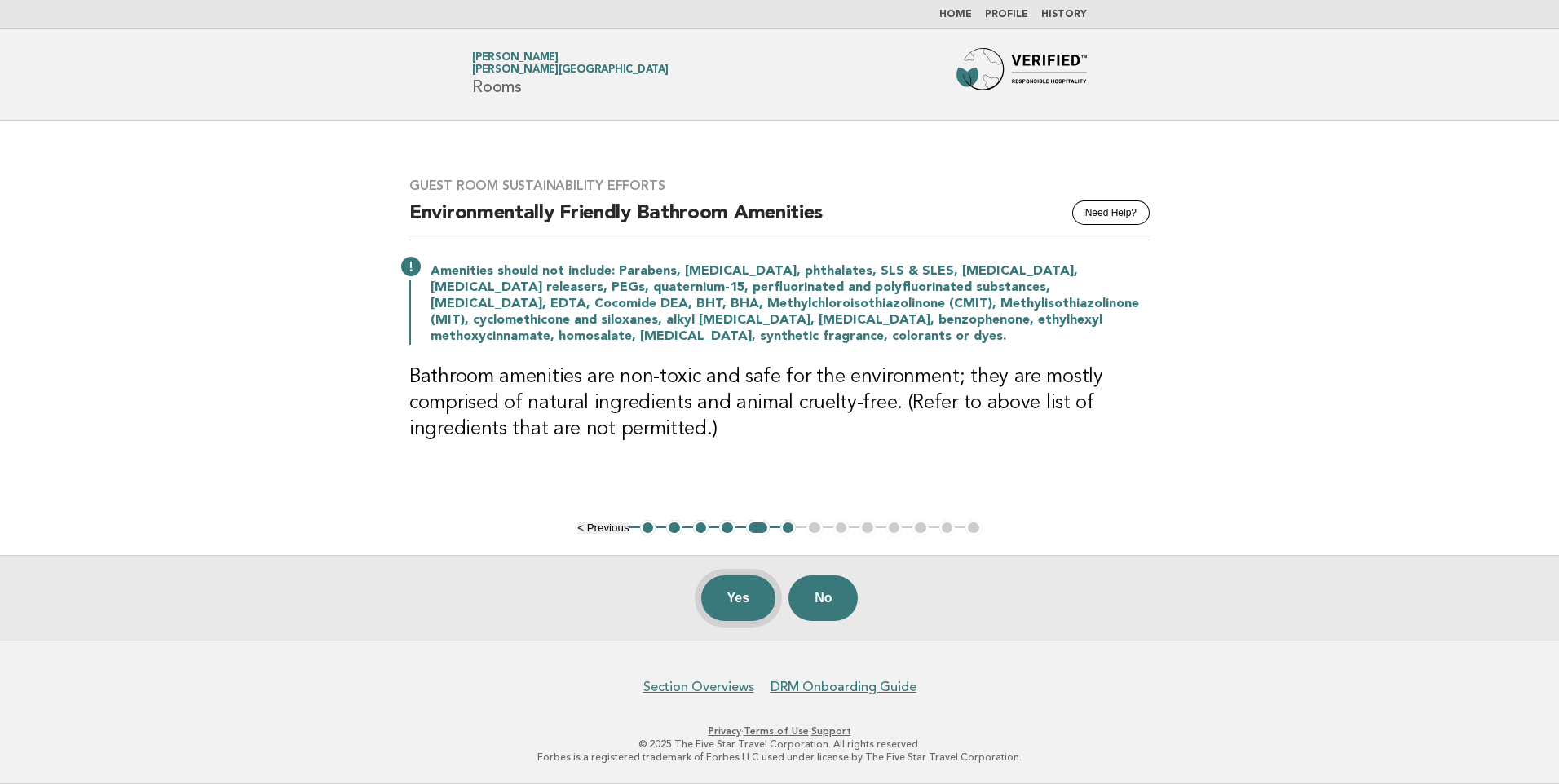
click at [740, 600] on button "Yes" at bounding box center [738, 598] width 75 height 45
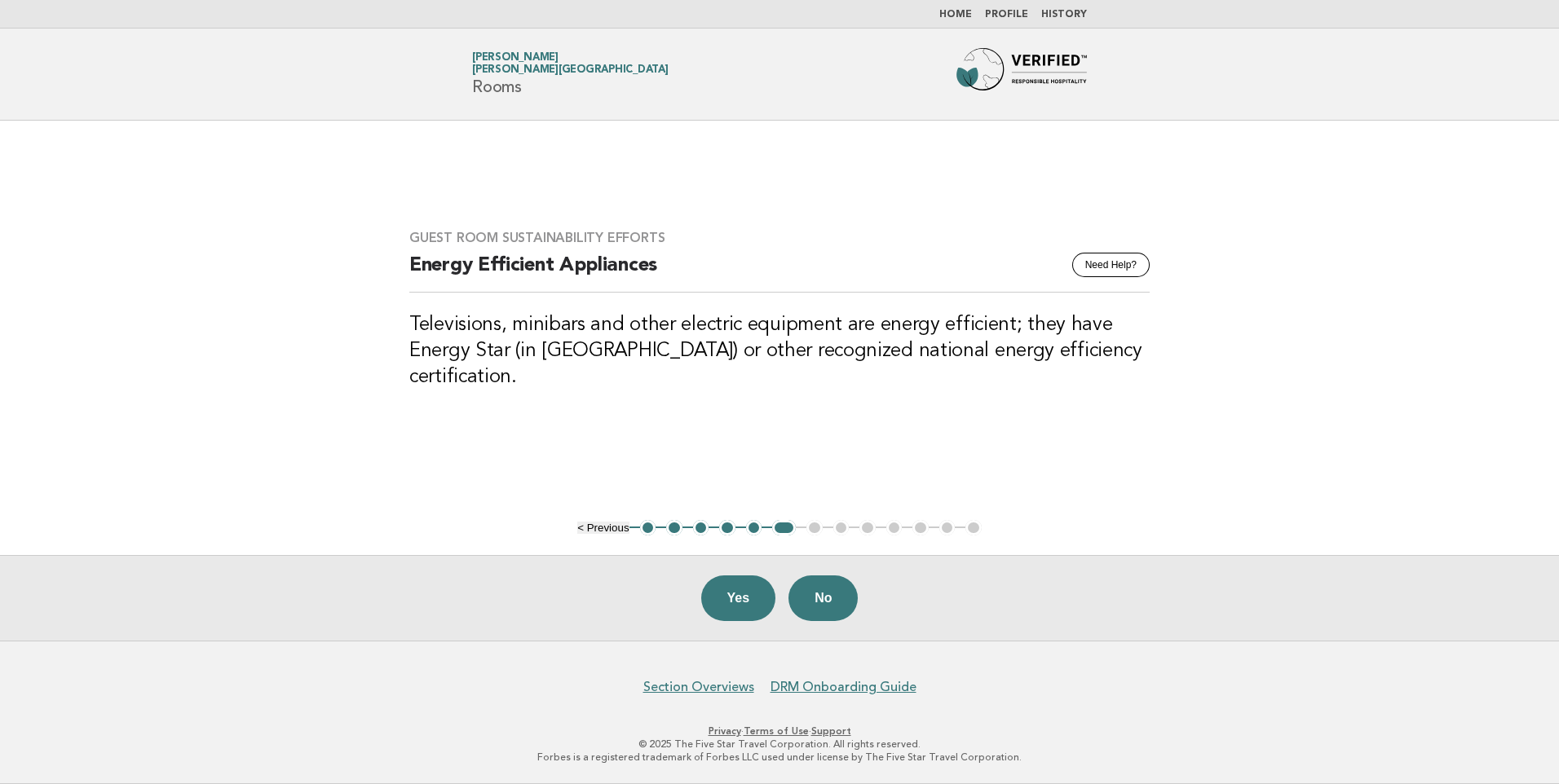
click at [740, 600] on button "Yes" at bounding box center [738, 598] width 75 height 45
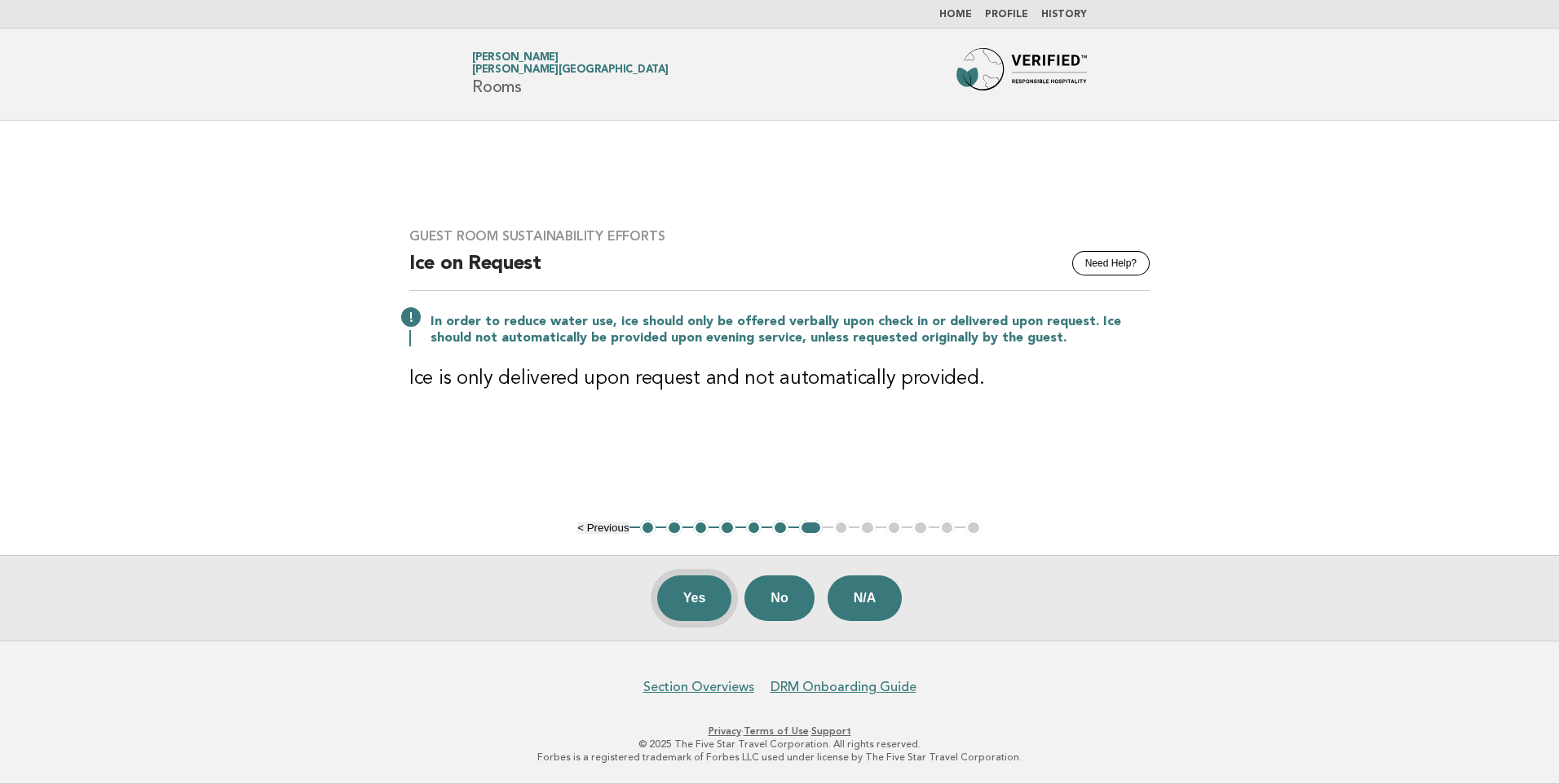
click at [689, 615] on button "Yes" at bounding box center [694, 598] width 75 height 45
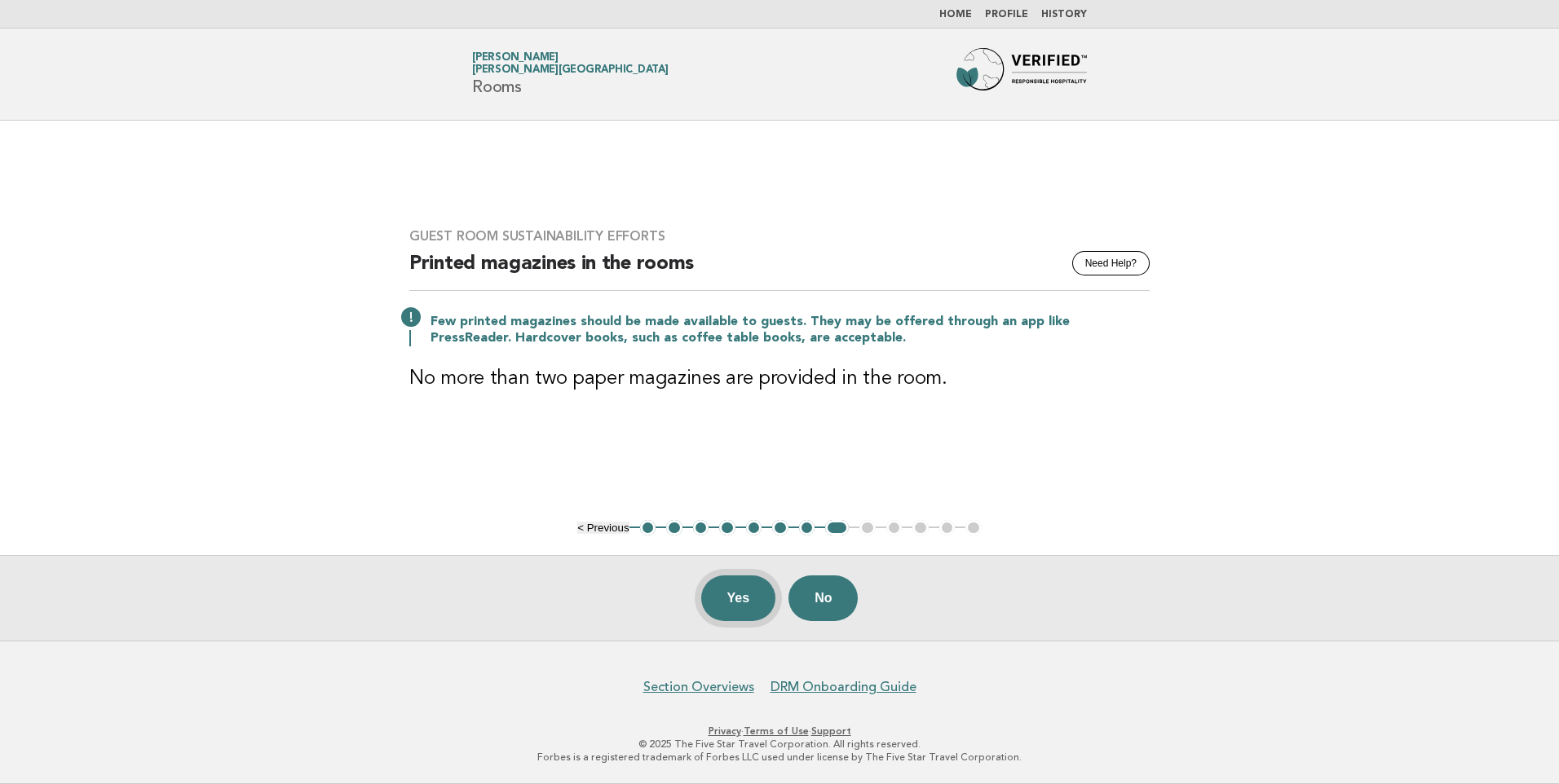
click at [737, 601] on button "Yes" at bounding box center [738, 598] width 75 height 45
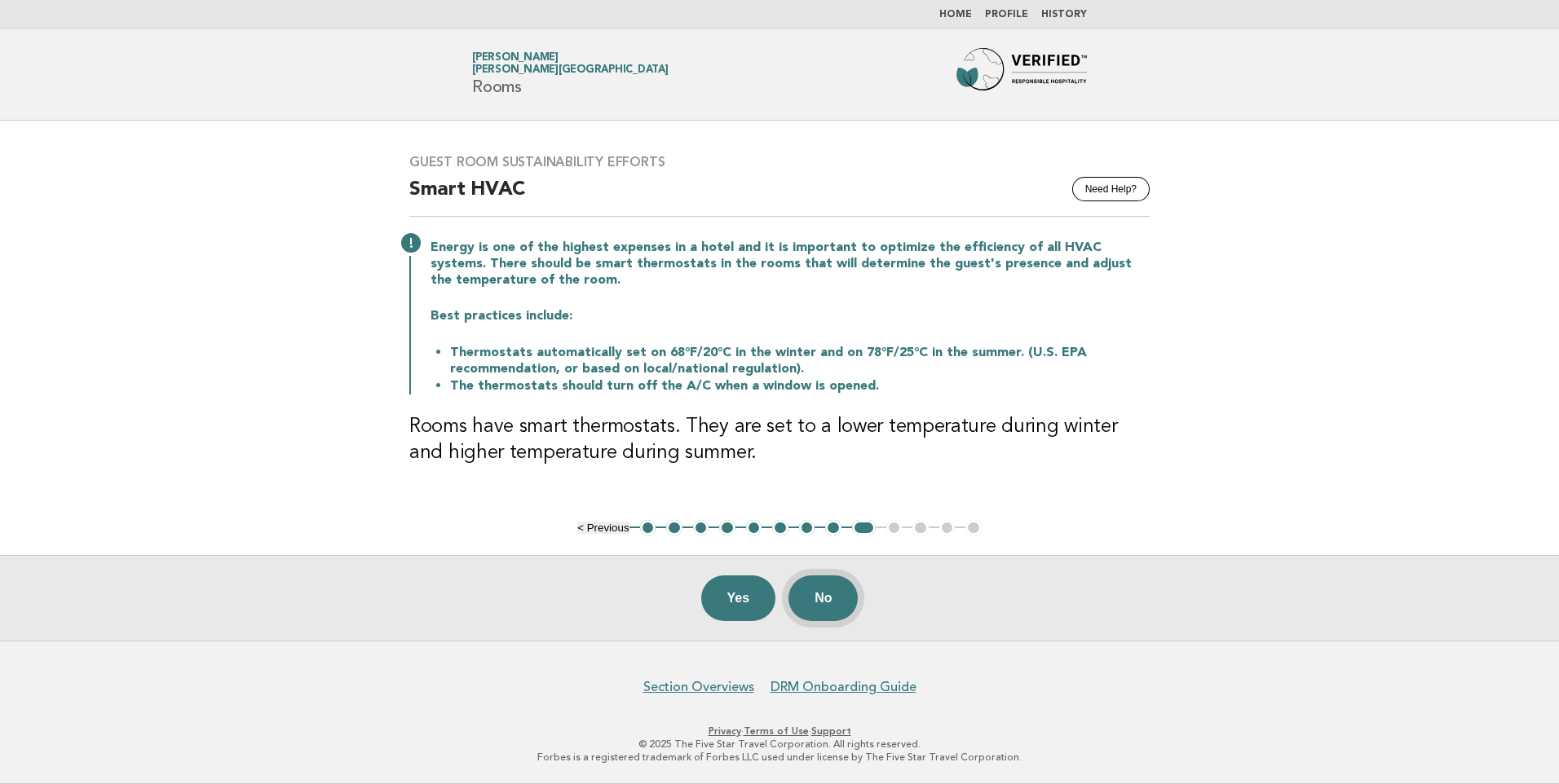
click at [844, 605] on button "No" at bounding box center [823, 598] width 69 height 45
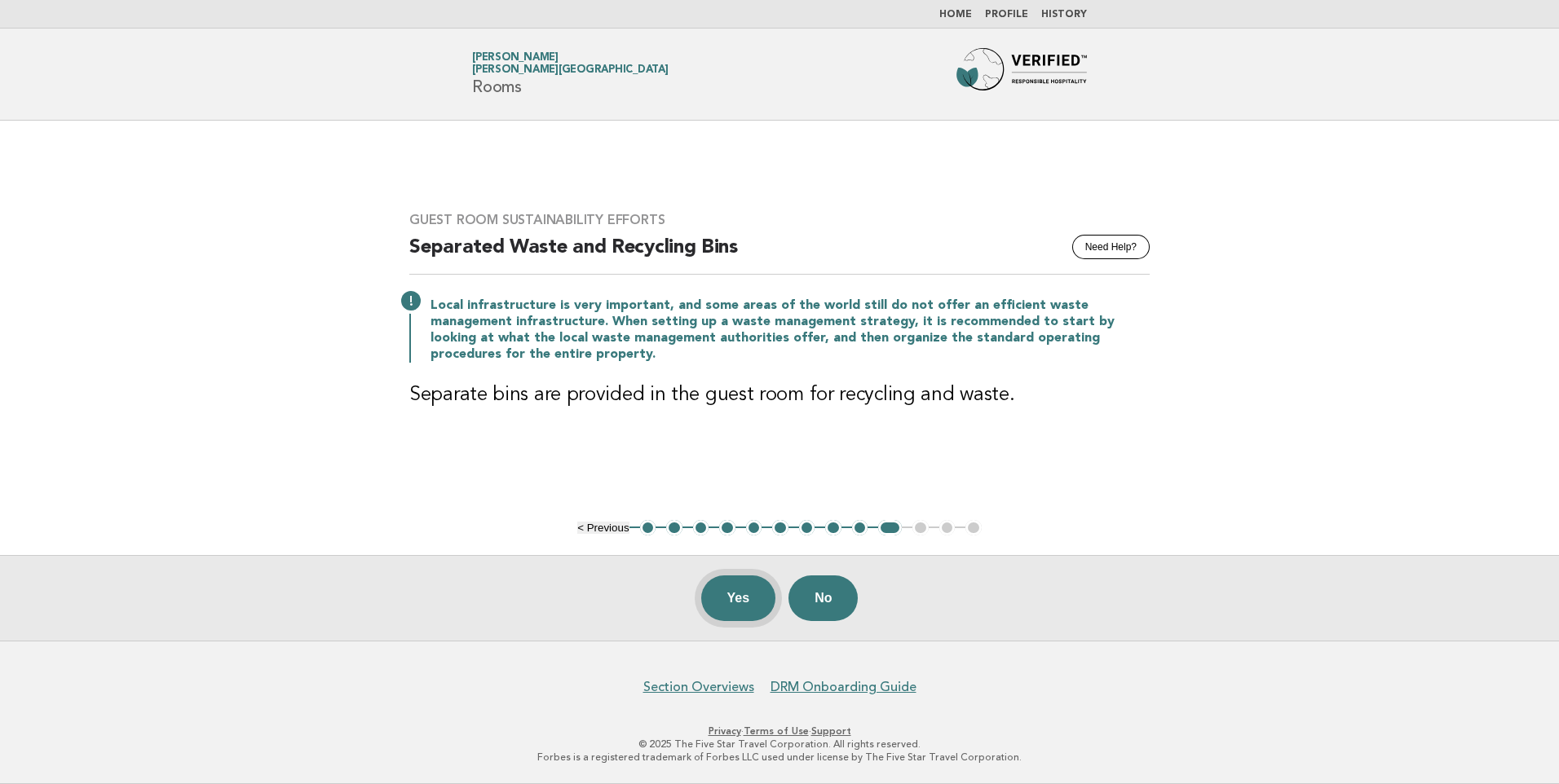
click at [753, 592] on button "Yes" at bounding box center [738, 598] width 75 height 45
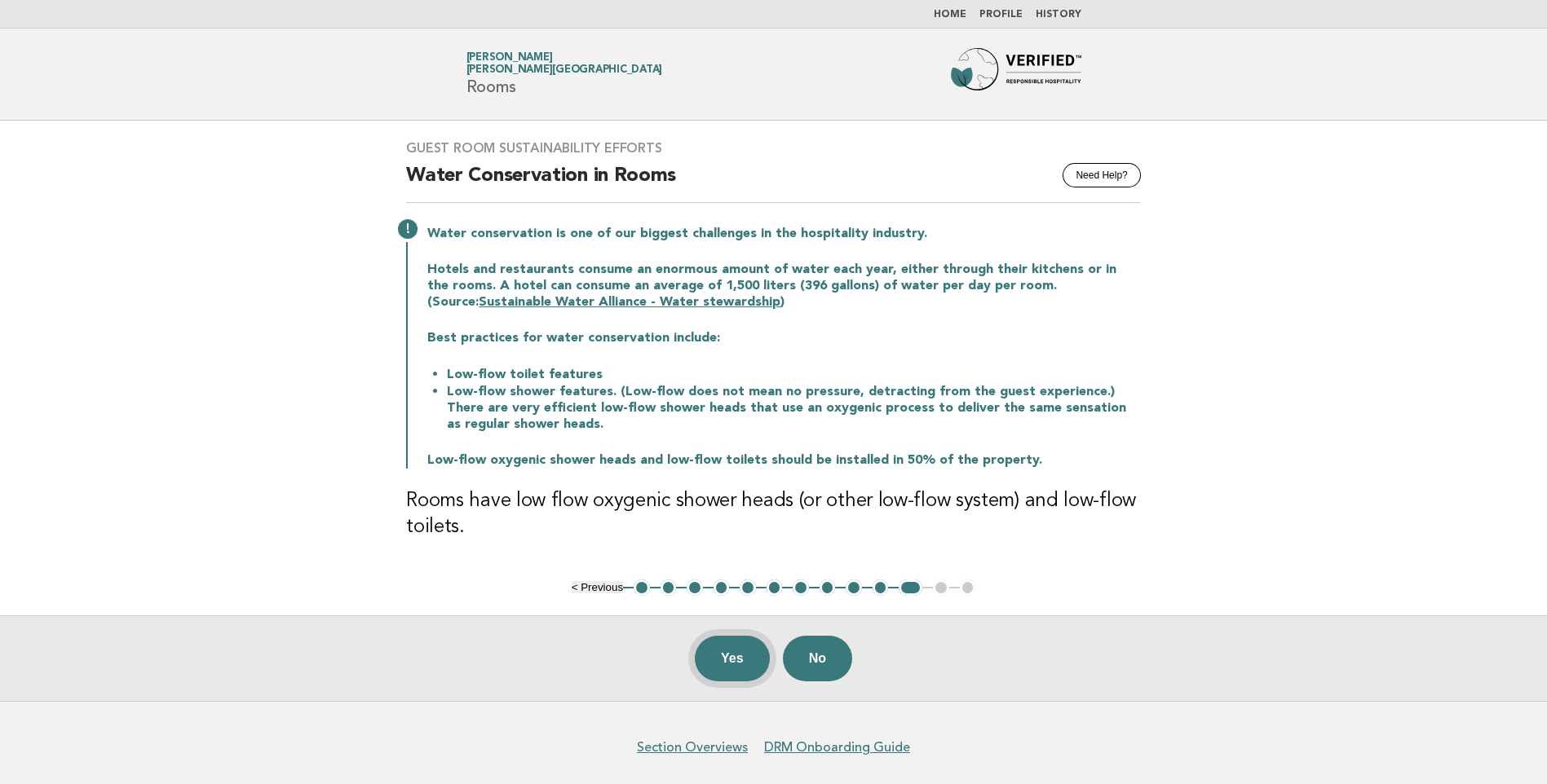
click at [741, 664] on button "Yes" at bounding box center [732, 658] width 75 height 45
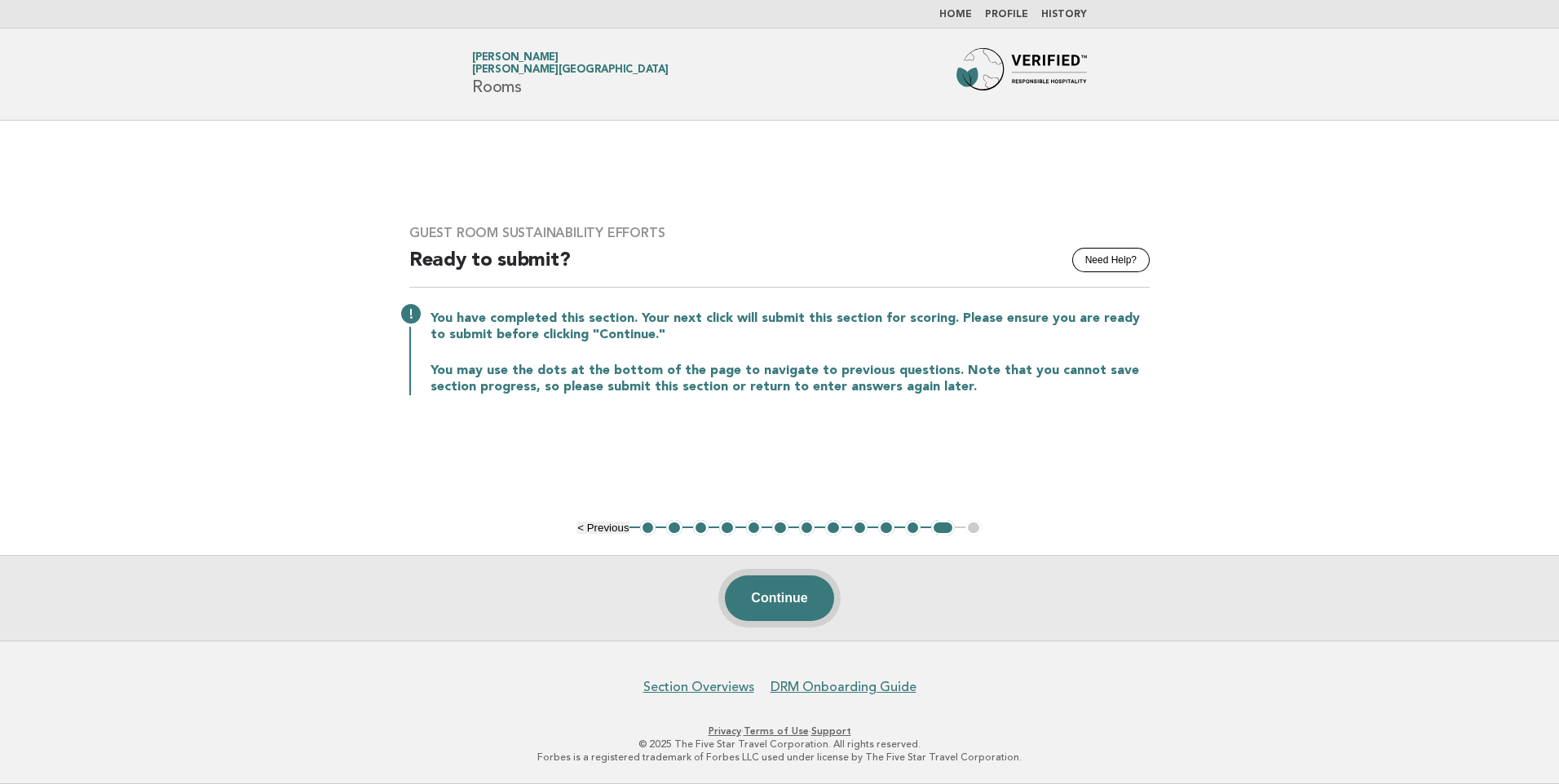
click at [803, 596] on button "Continue" at bounding box center [779, 598] width 109 height 45
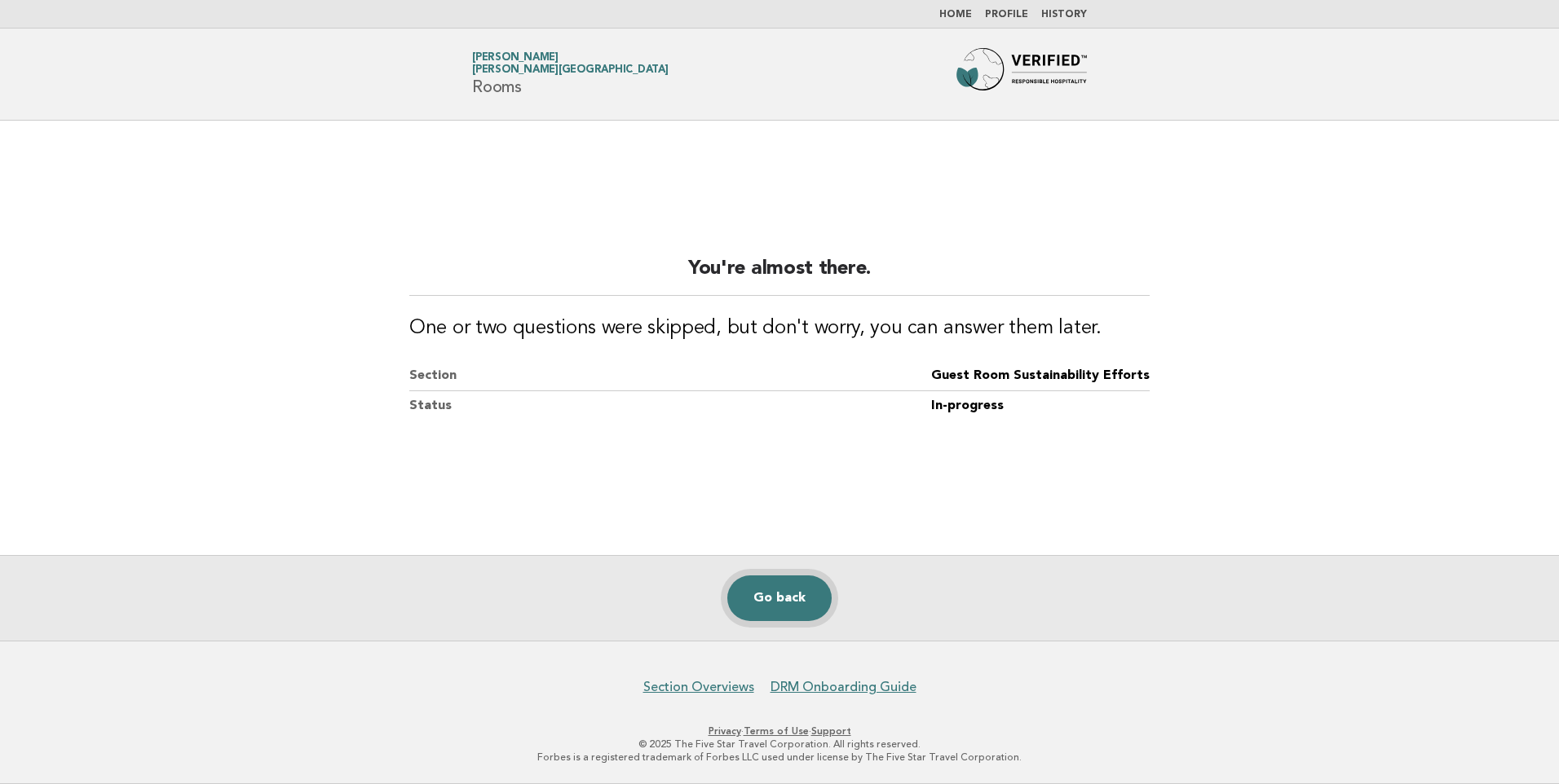
click at [786, 596] on link "Go back" at bounding box center [779, 598] width 104 height 45
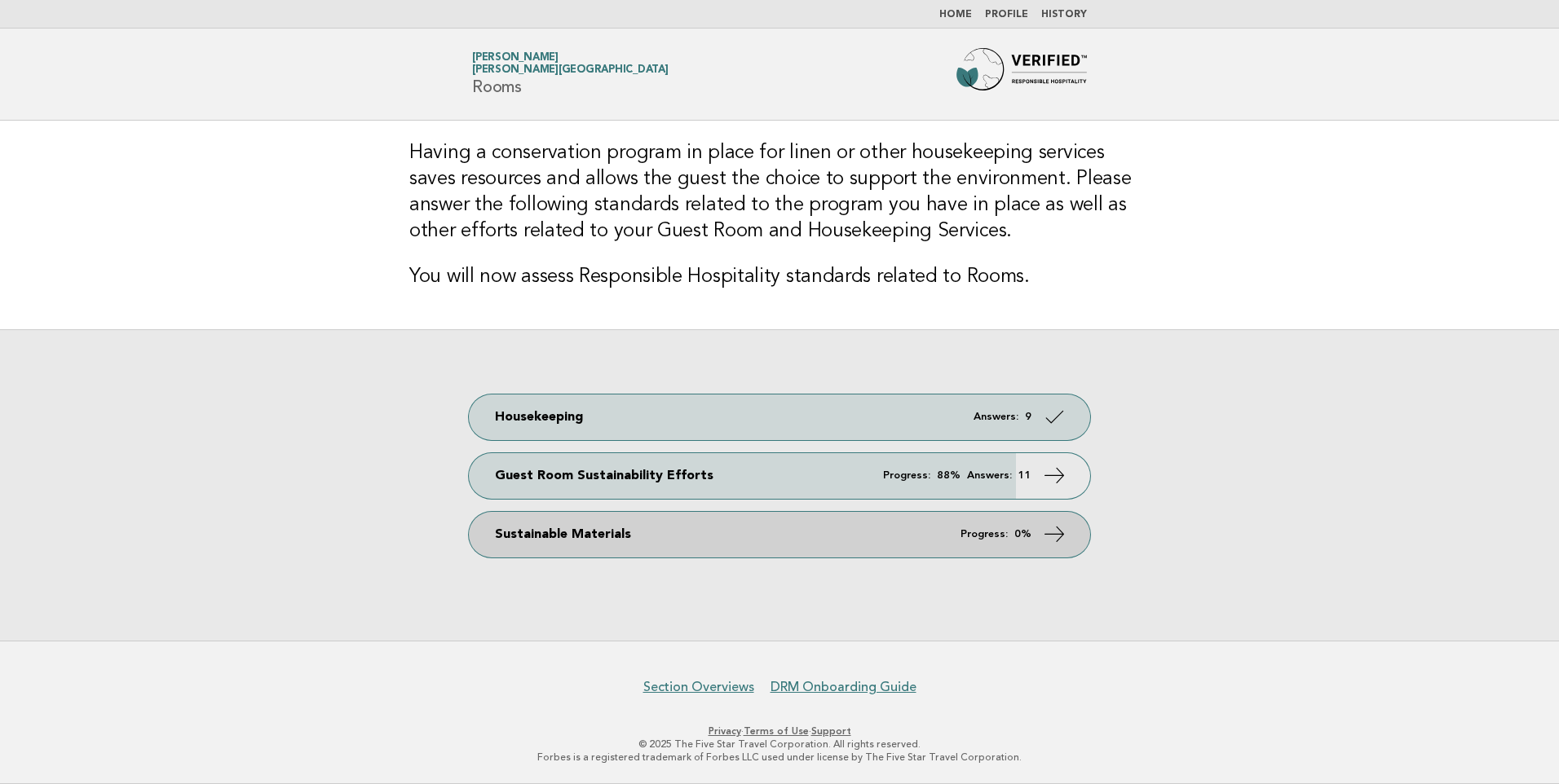
click at [754, 543] on link "Sustainable Materials Progress: 0%" at bounding box center [779, 534] width 621 height 45
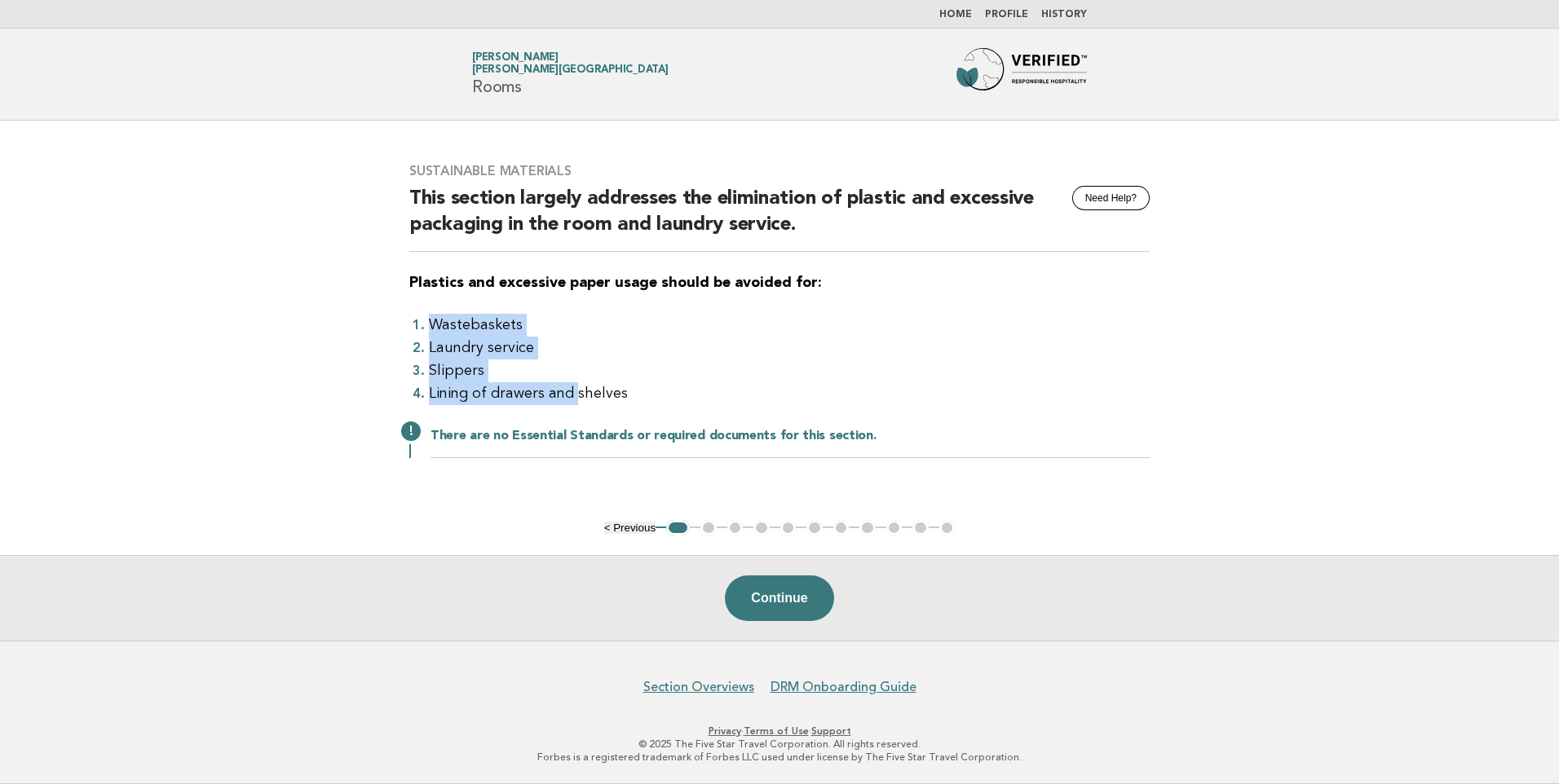
drag, startPoint x: 401, startPoint y: 308, endPoint x: 573, endPoint y: 383, distance: 187.6
click at [573, 383] on div "Sustainable Materials Need Help? This section largely addresses the elimination…" at bounding box center [779, 320] width 779 height 354
drag, startPoint x: 573, startPoint y: 383, endPoint x: 759, endPoint y: 353, distance: 188.4
click at [759, 353] on li "Laundry service" at bounding box center [789, 348] width 721 height 23
click at [812, 606] on button "Continue" at bounding box center [779, 598] width 109 height 45
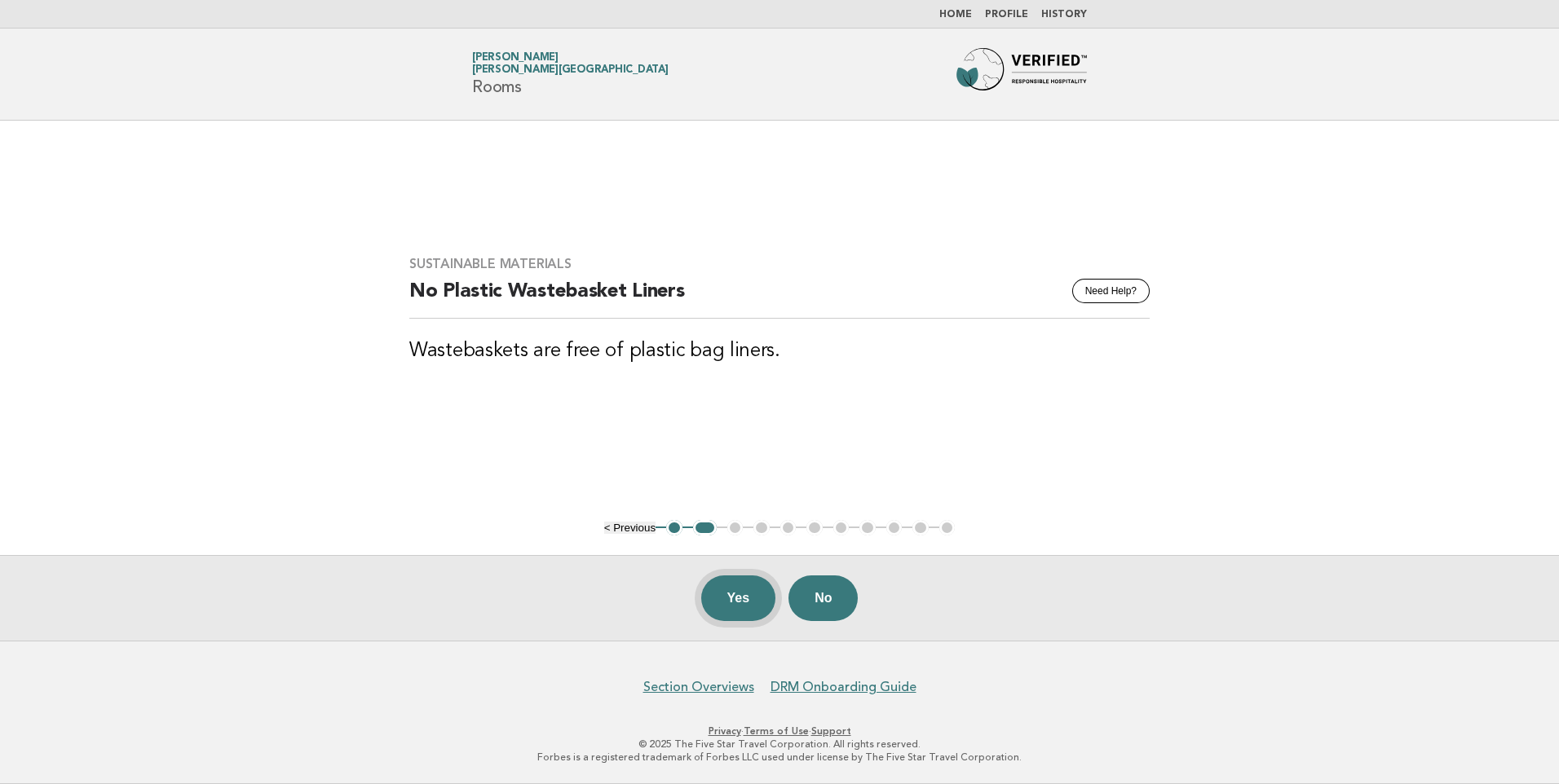
click at [705, 598] on button "Yes" at bounding box center [738, 598] width 75 height 45
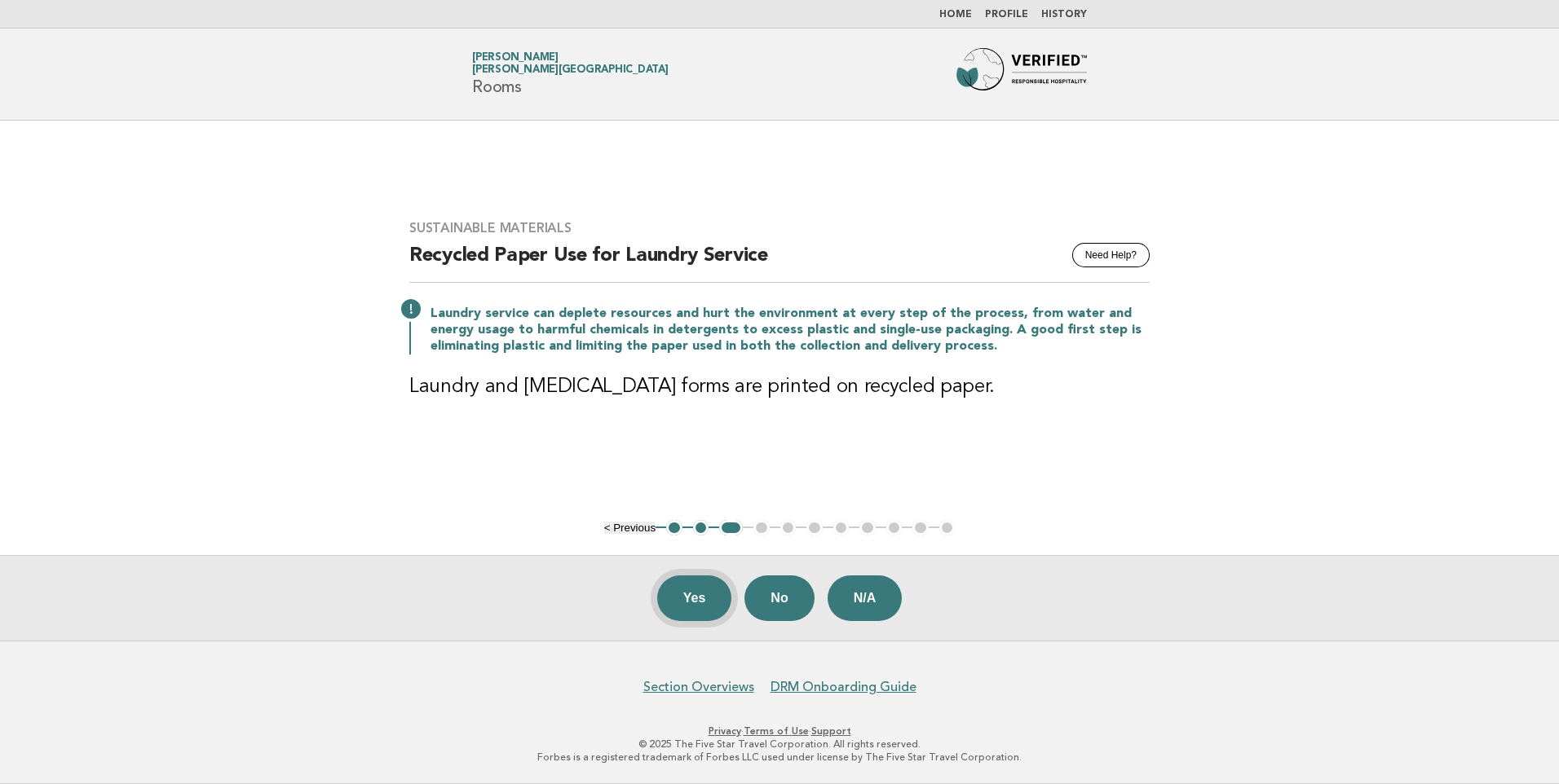
click at [703, 584] on button "Yes" at bounding box center [694, 598] width 75 height 45
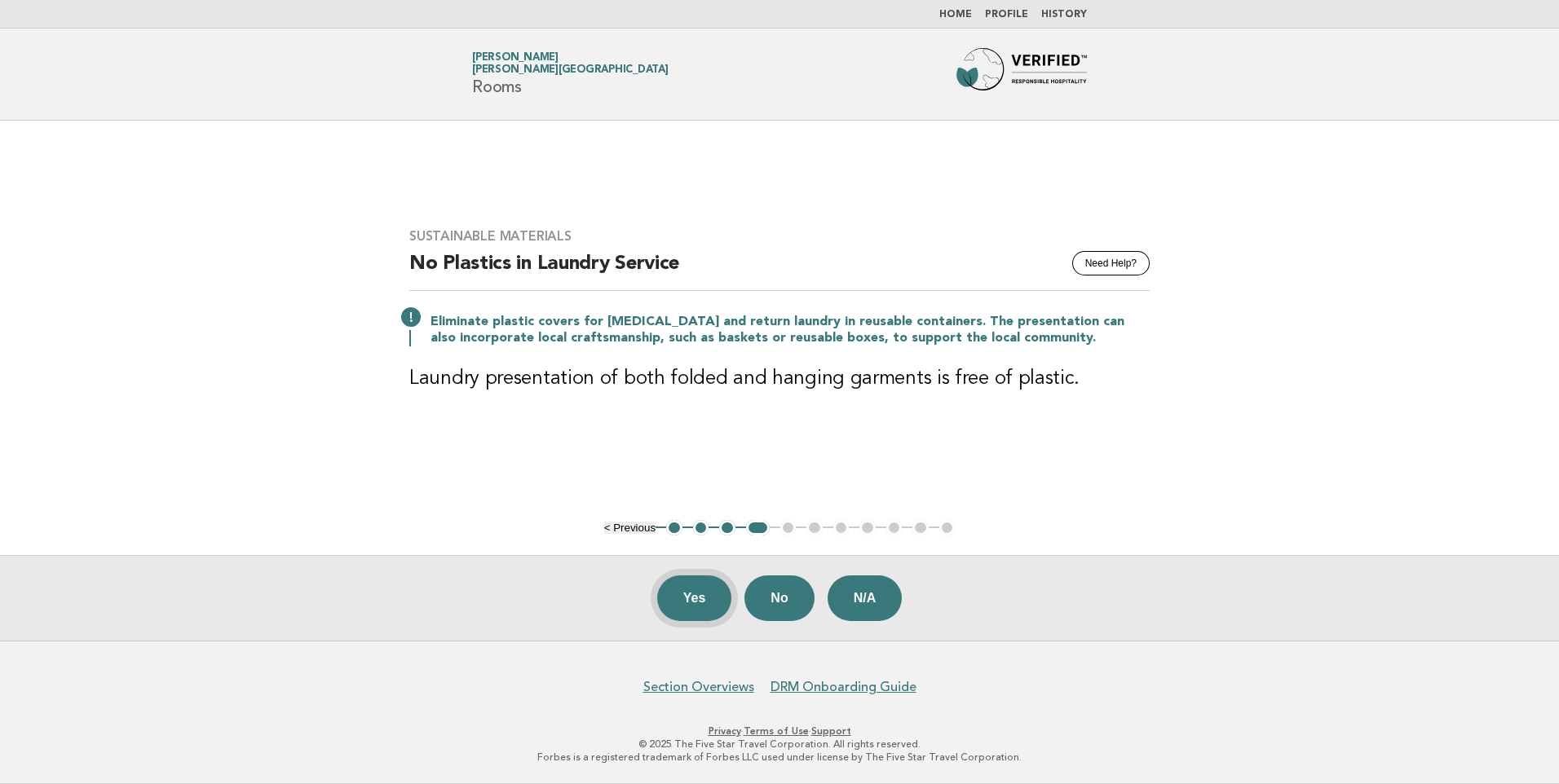
click at [693, 601] on button "Yes" at bounding box center [694, 598] width 75 height 45
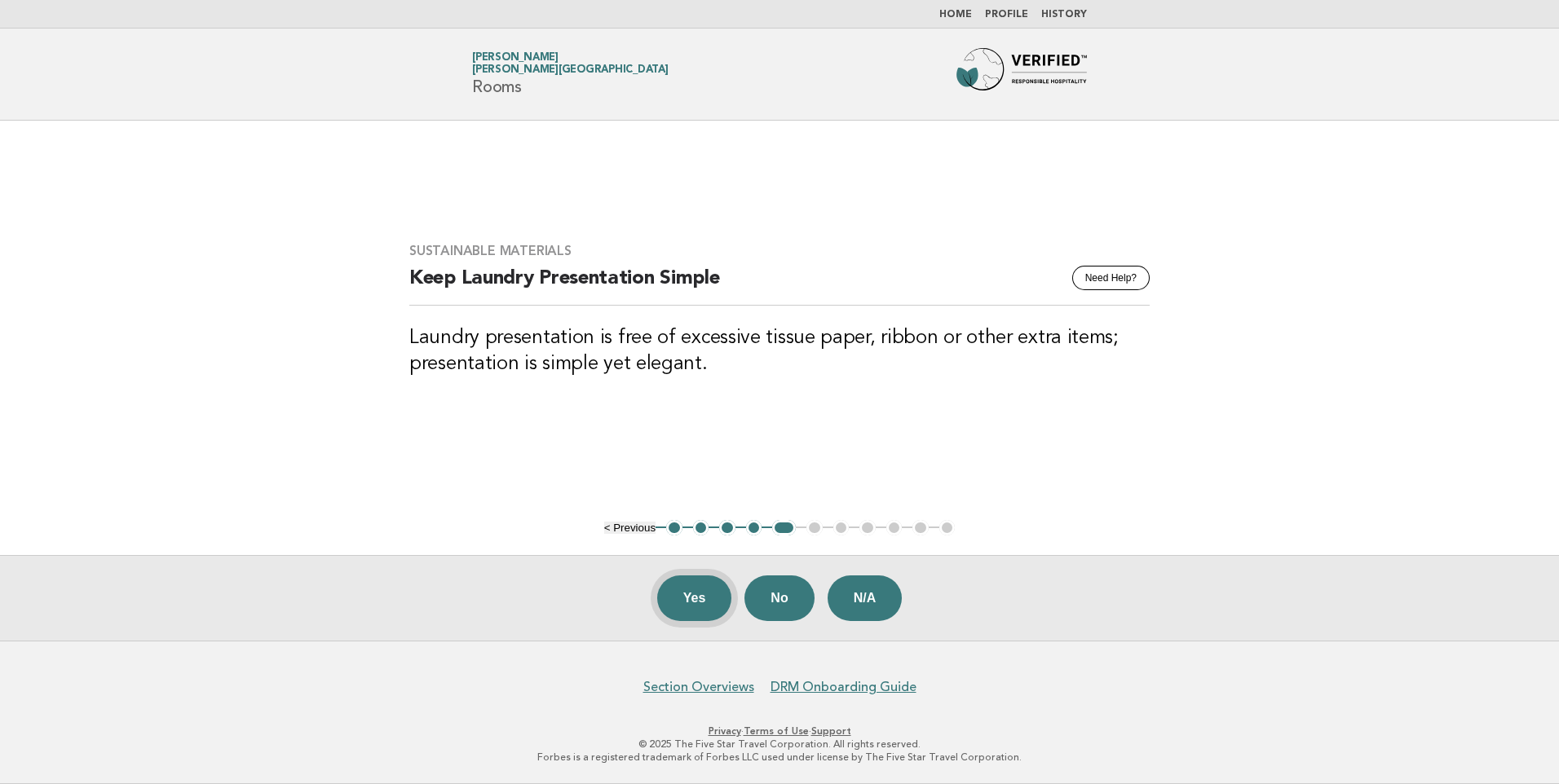
click at [666, 587] on button "Yes" at bounding box center [694, 598] width 75 height 45
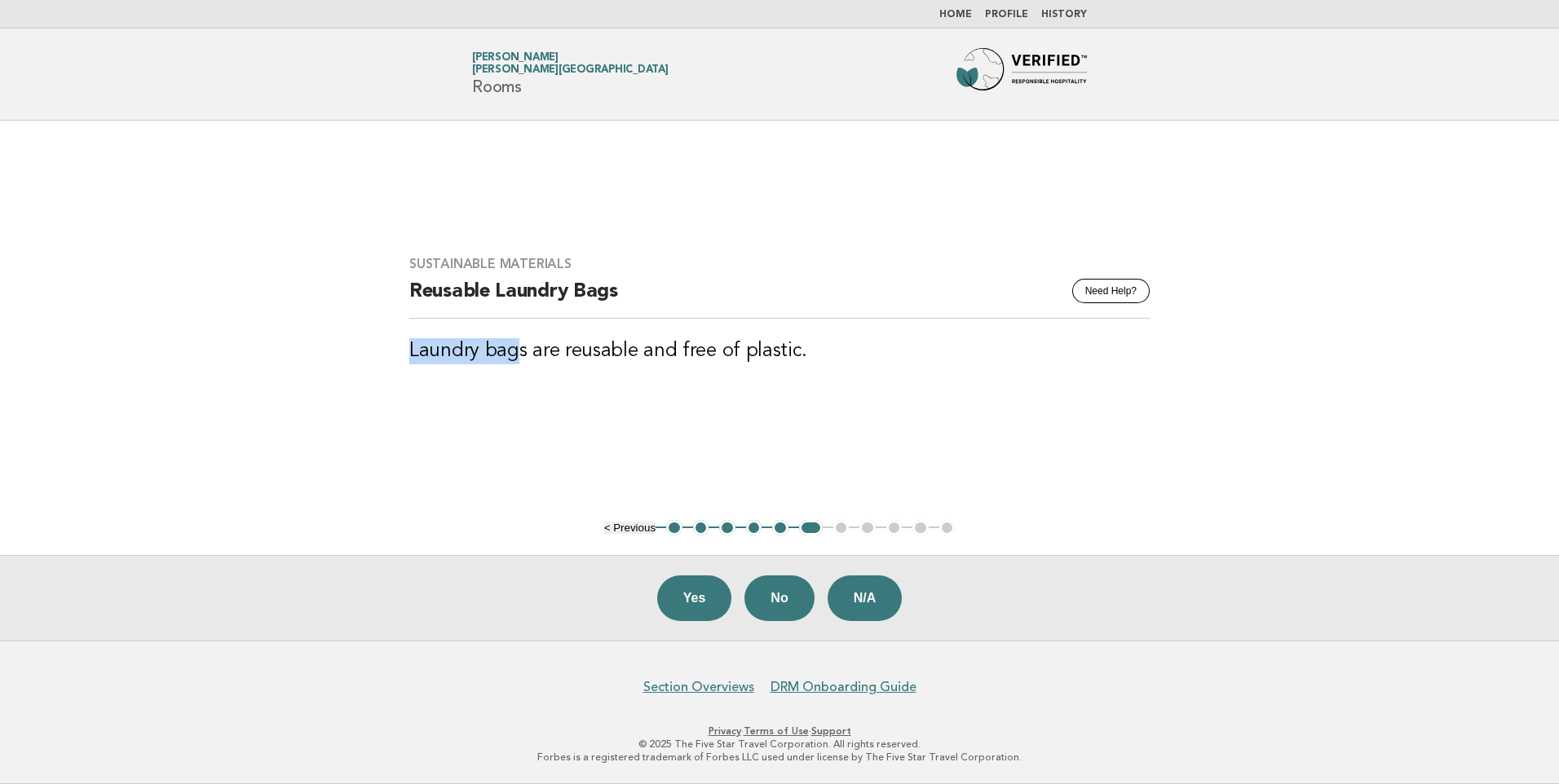
drag, startPoint x: 513, startPoint y: 359, endPoint x: 391, endPoint y: 350, distance: 122.3
click at [391, 350] on div "Sustainable Materials Need Help? Reusable Laundry Bags Laundry bags are reusabl…" at bounding box center [779, 319] width 779 height 167
drag, startPoint x: 391, startPoint y: 350, endPoint x: 506, endPoint y: 343, distance: 115.2
click at [506, 343] on h3 "Laundry bags are reusable and free of plastic." at bounding box center [779, 351] width 740 height 26
click at [674, 593] on button "Yes" at bounding box center [694, 598] width 75 height 45
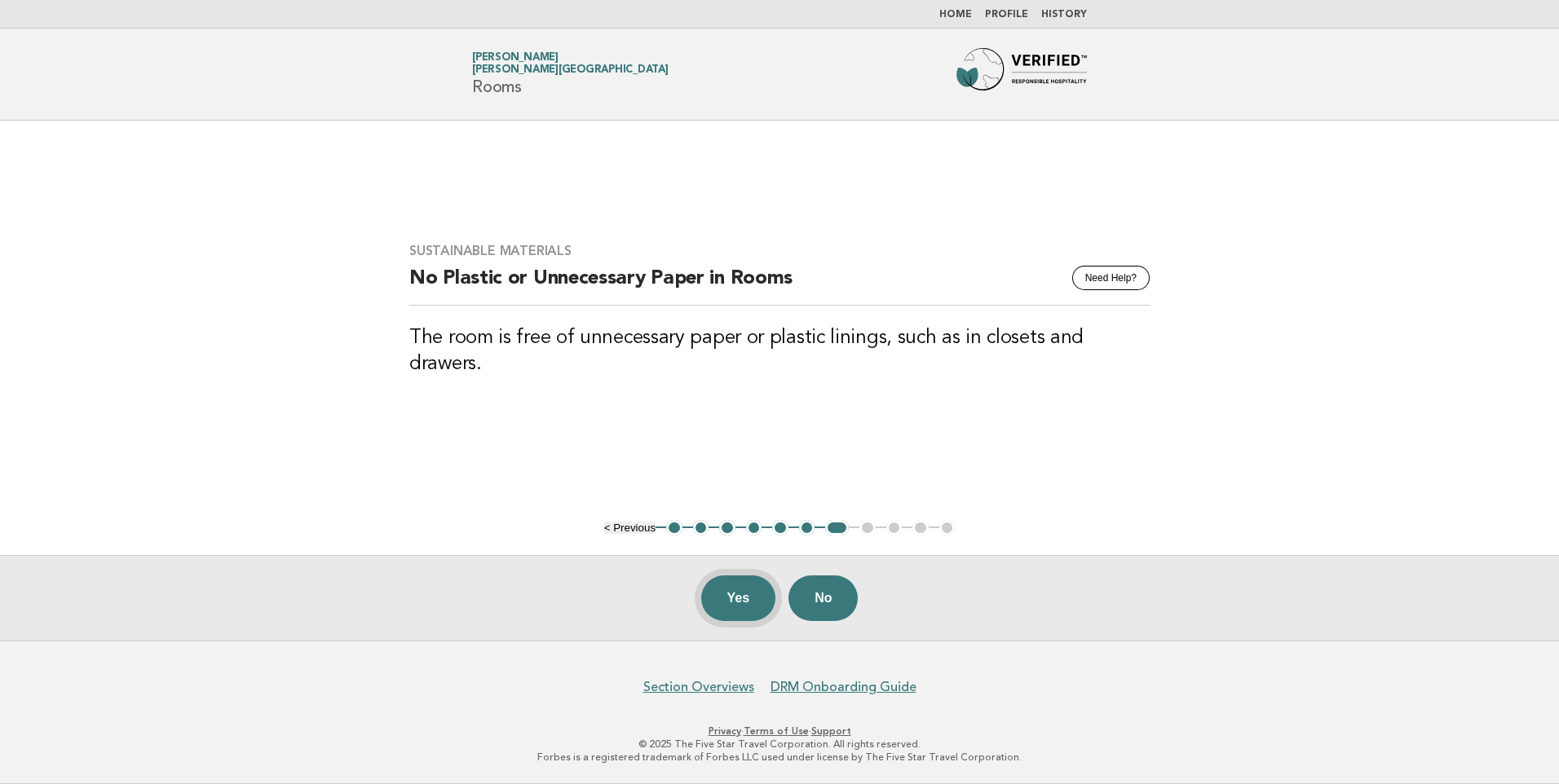
click at [737, 616] on button "Yes" at bounding box center [738, 598] width 75 height 45
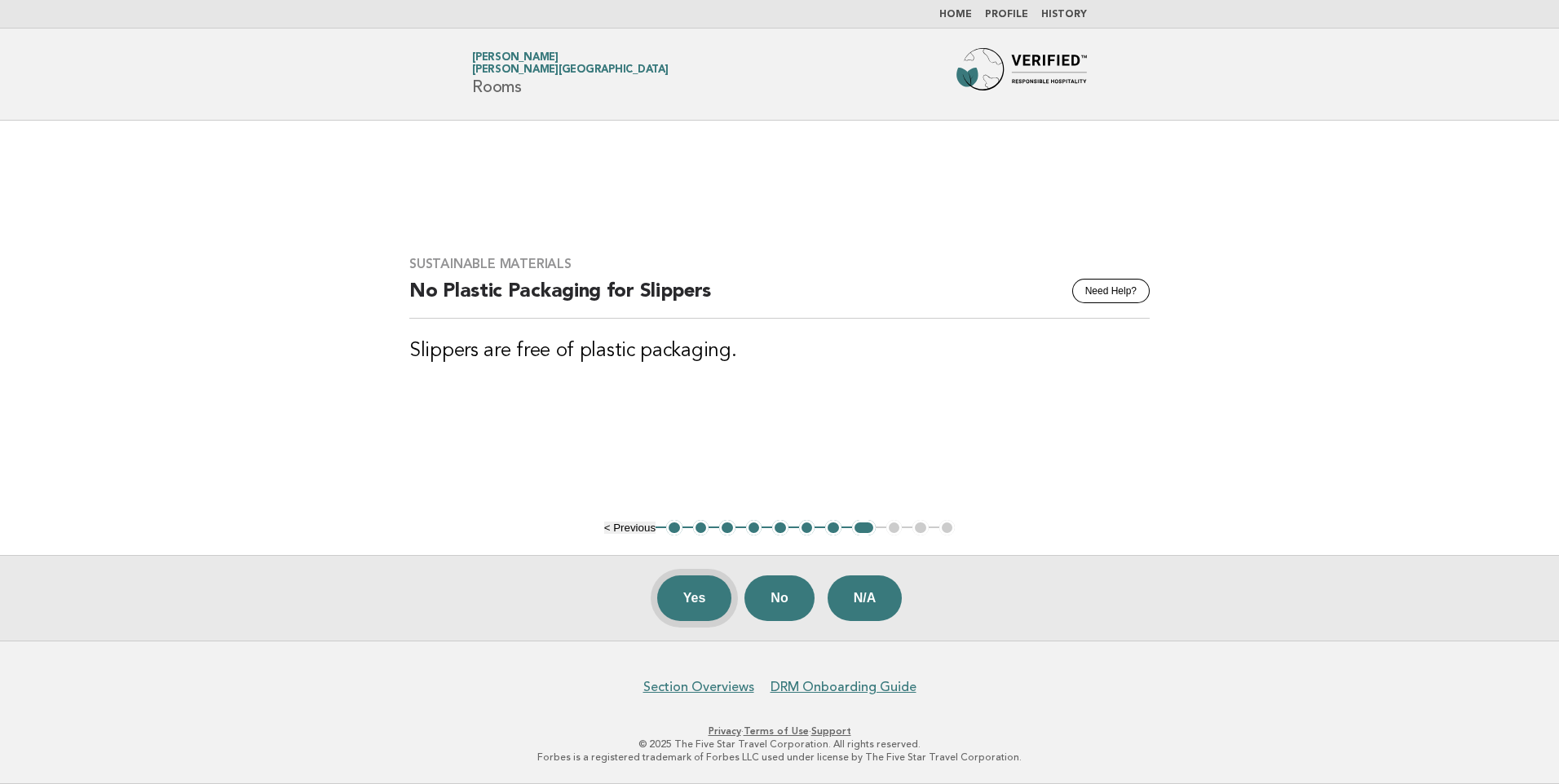
click at [694, 606] on button "Yes" at bounding box center [694, 598] width 75 height 45
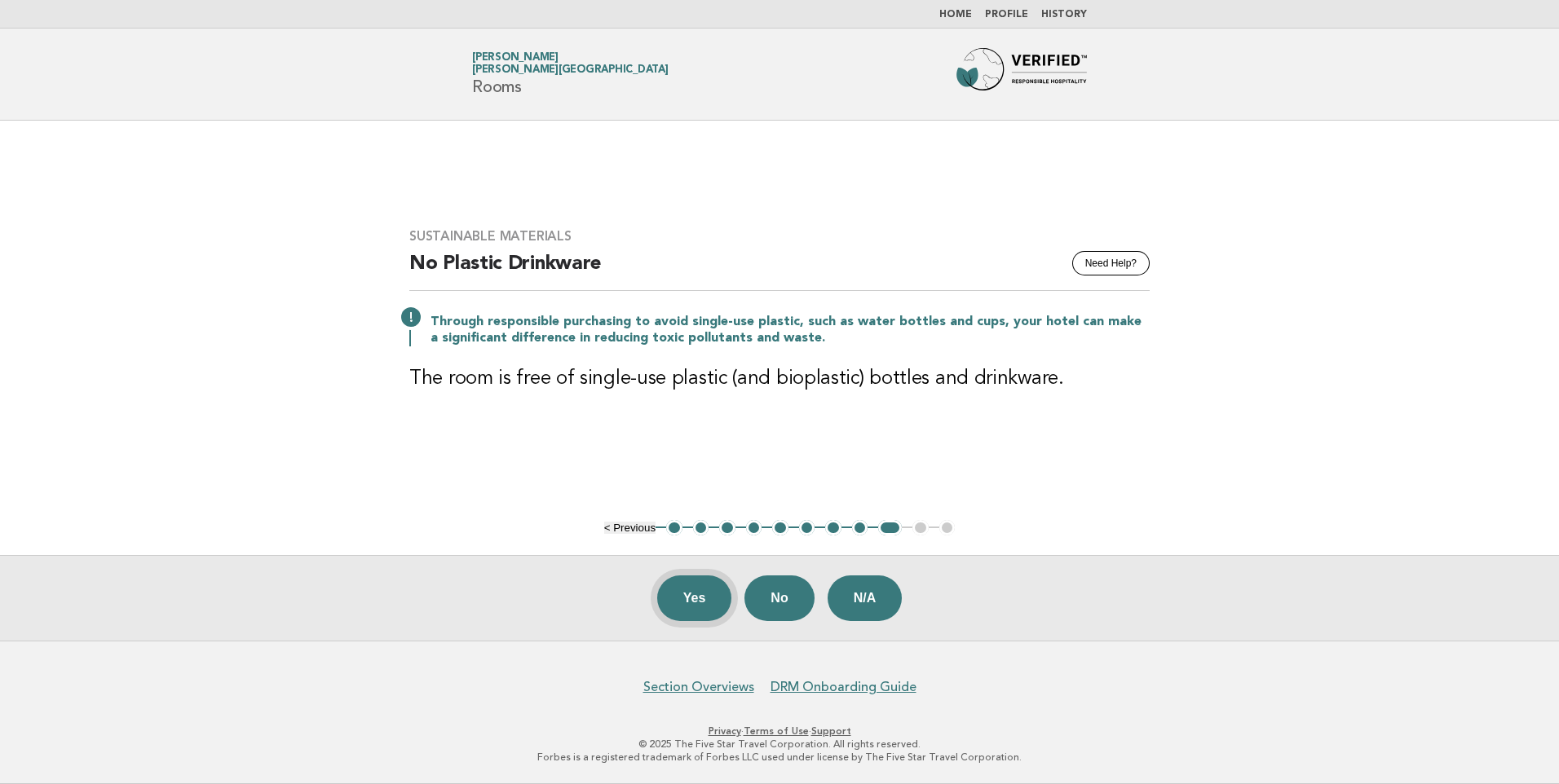
click at [687, 617] on button "Yes" at bounding box center [694, 598] width 75 height 45
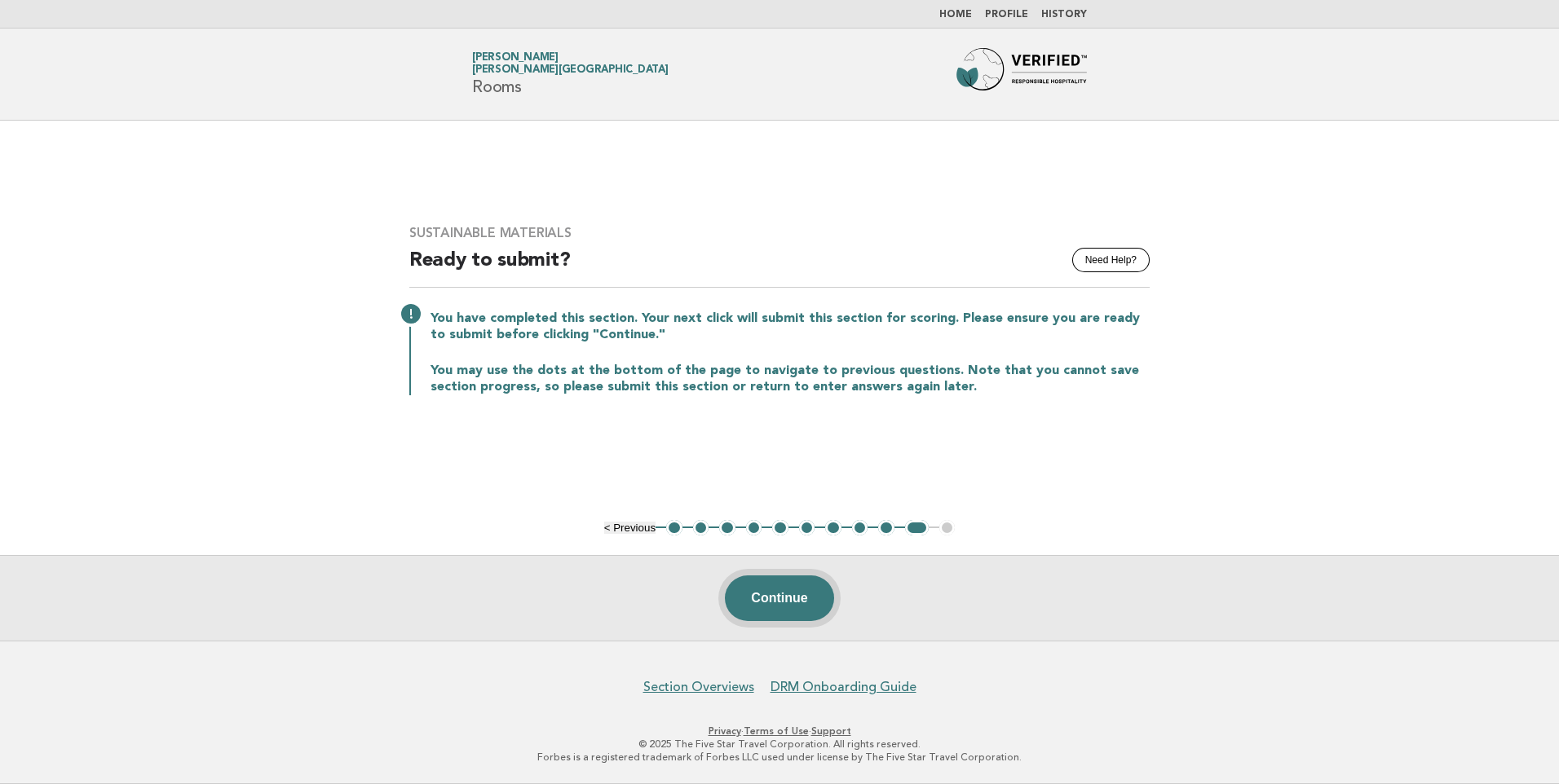
click at [754, 598] on button "Continue" at bounding box center [779, 598] width 109 height 45
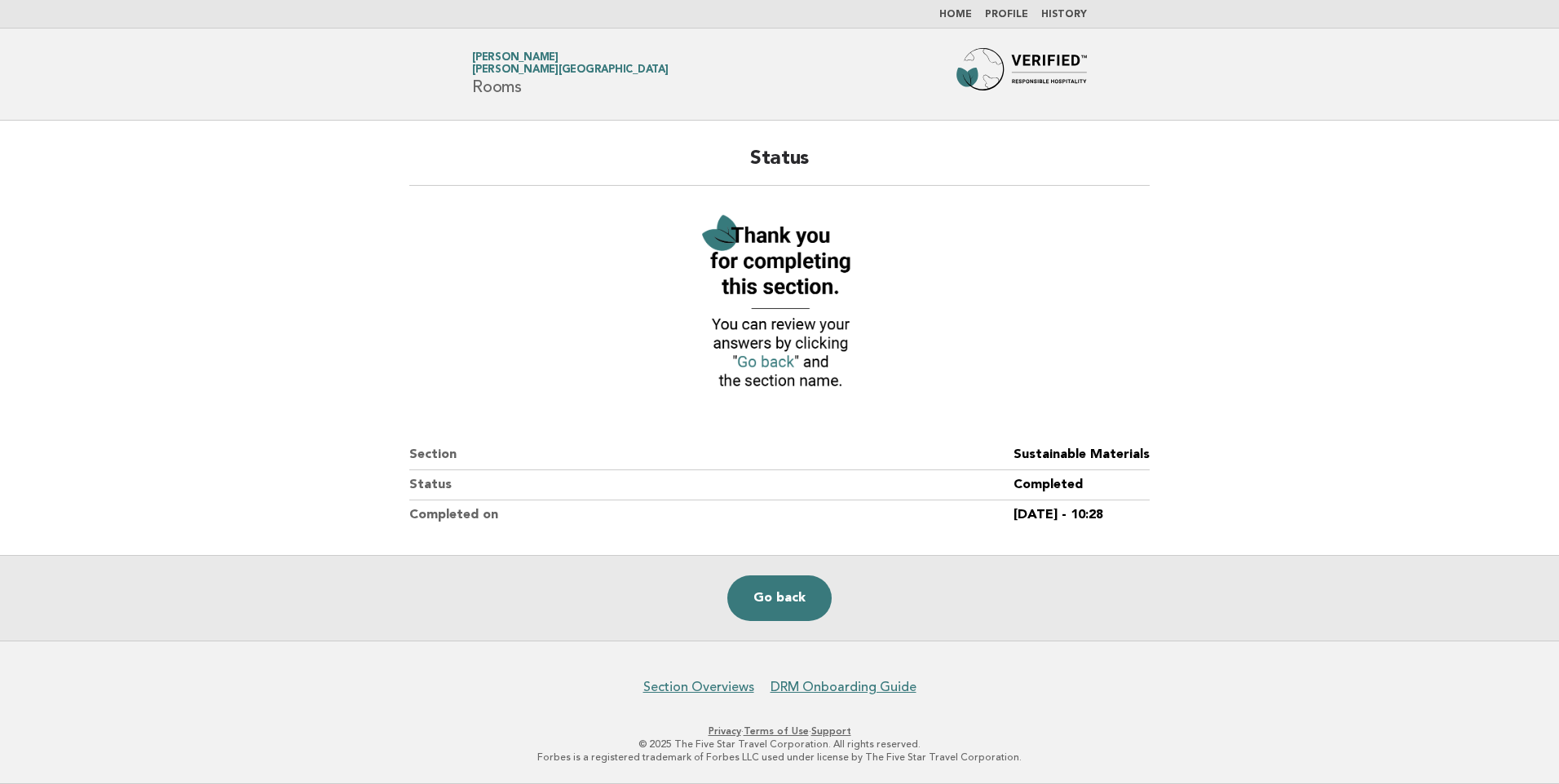
click at [754, 598] on link "Go back" at bounding box center [779, 598] width 104 height 45
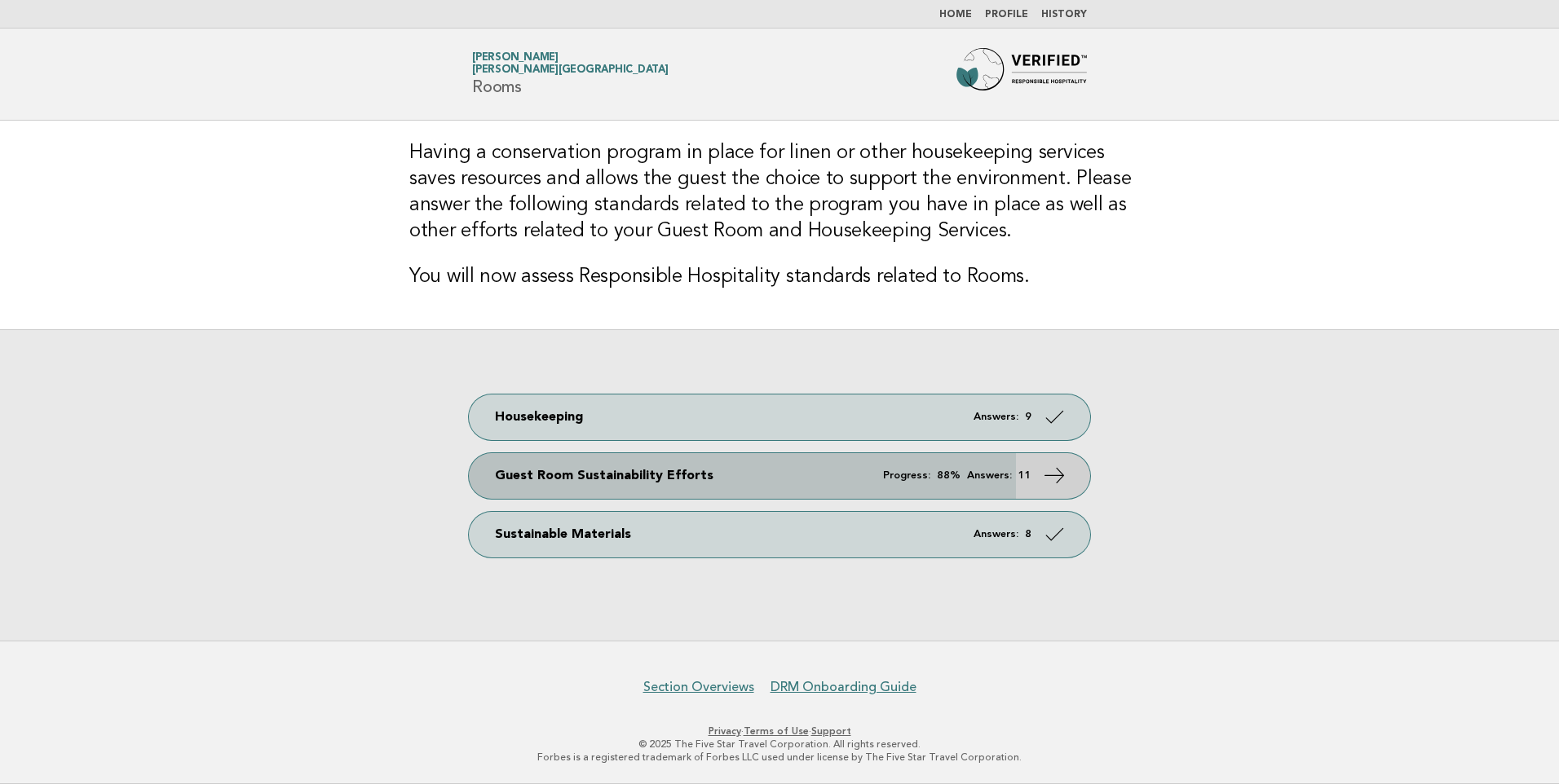
click at [982, 483] on link "Guest Room Sustainability Efforts Progress: 88% Answers: 11" at bounding box center [779, 476] width 621 height 45
click at [934, 474] on span "Progress: 88% Answers: 11" at bounding box center [957, 476] width 148 height 11
click at [1054, 485] on icon at bounding box center [1054, 475] width 24 height 24
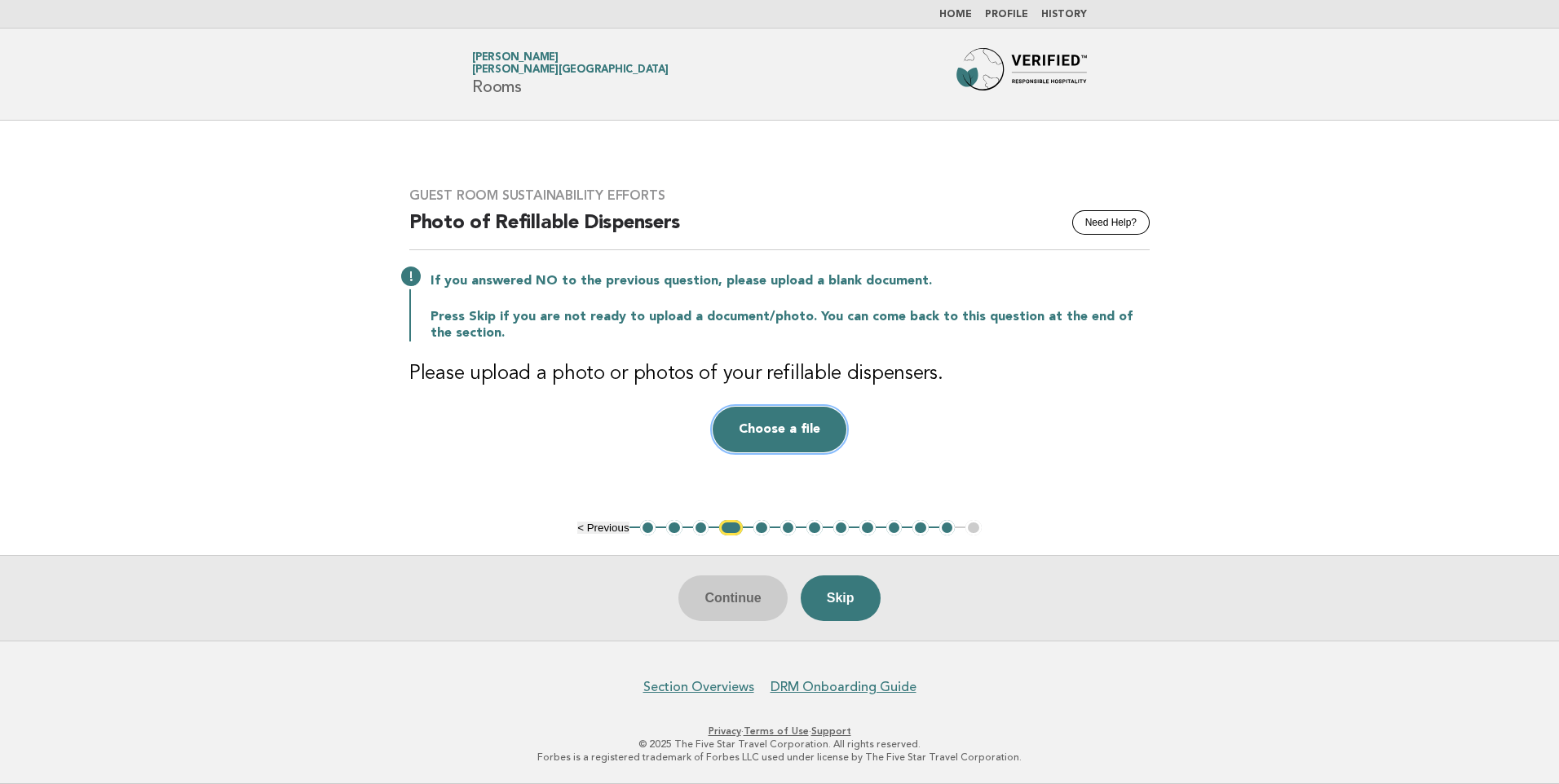
click at [756, 428] on button "Choose a file" at bounding box center [779, 429] width 134 height 45
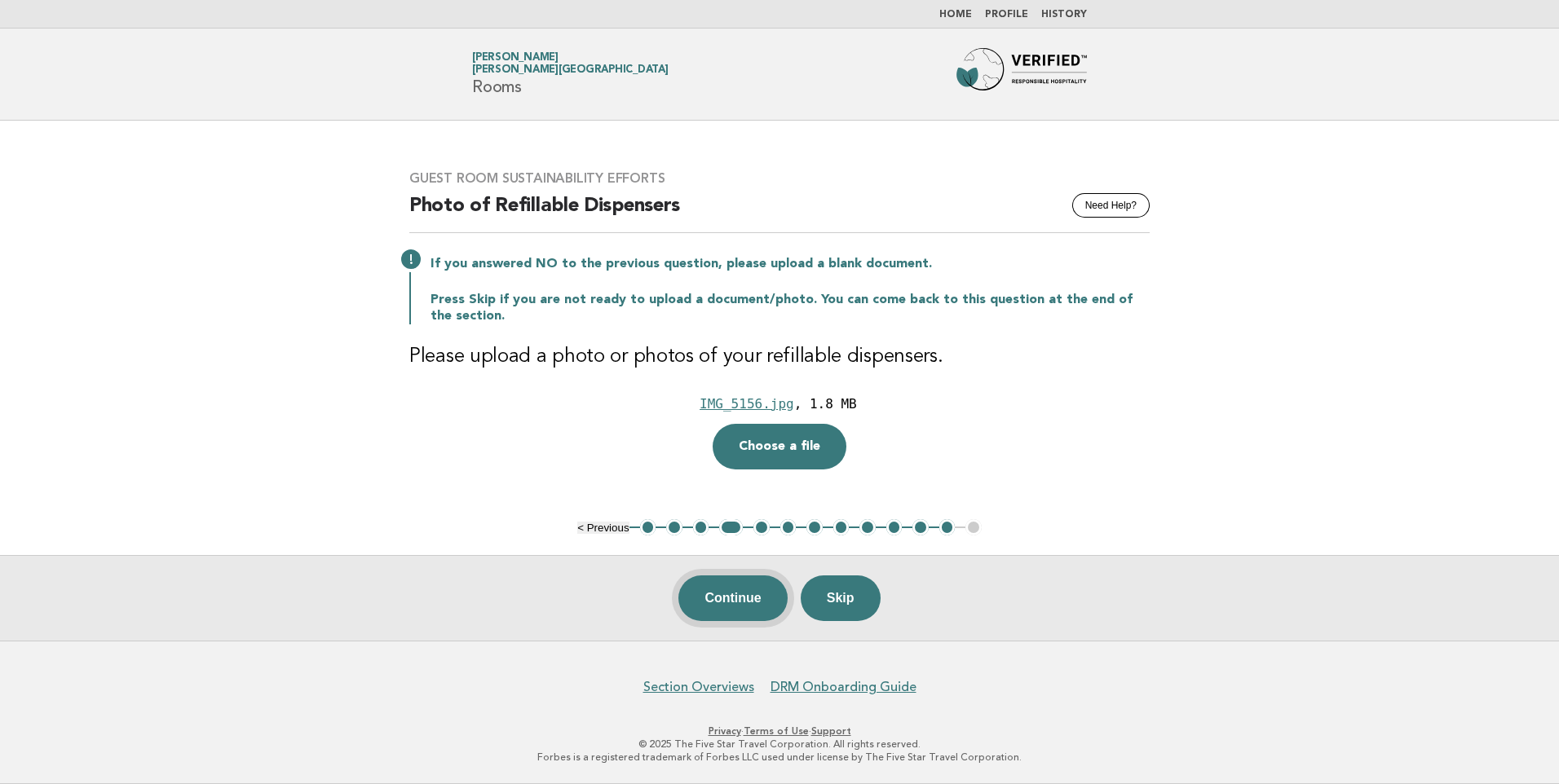
click at [762, 606] on button "Continue" at bounding box center [732, 598] width 109 height 45
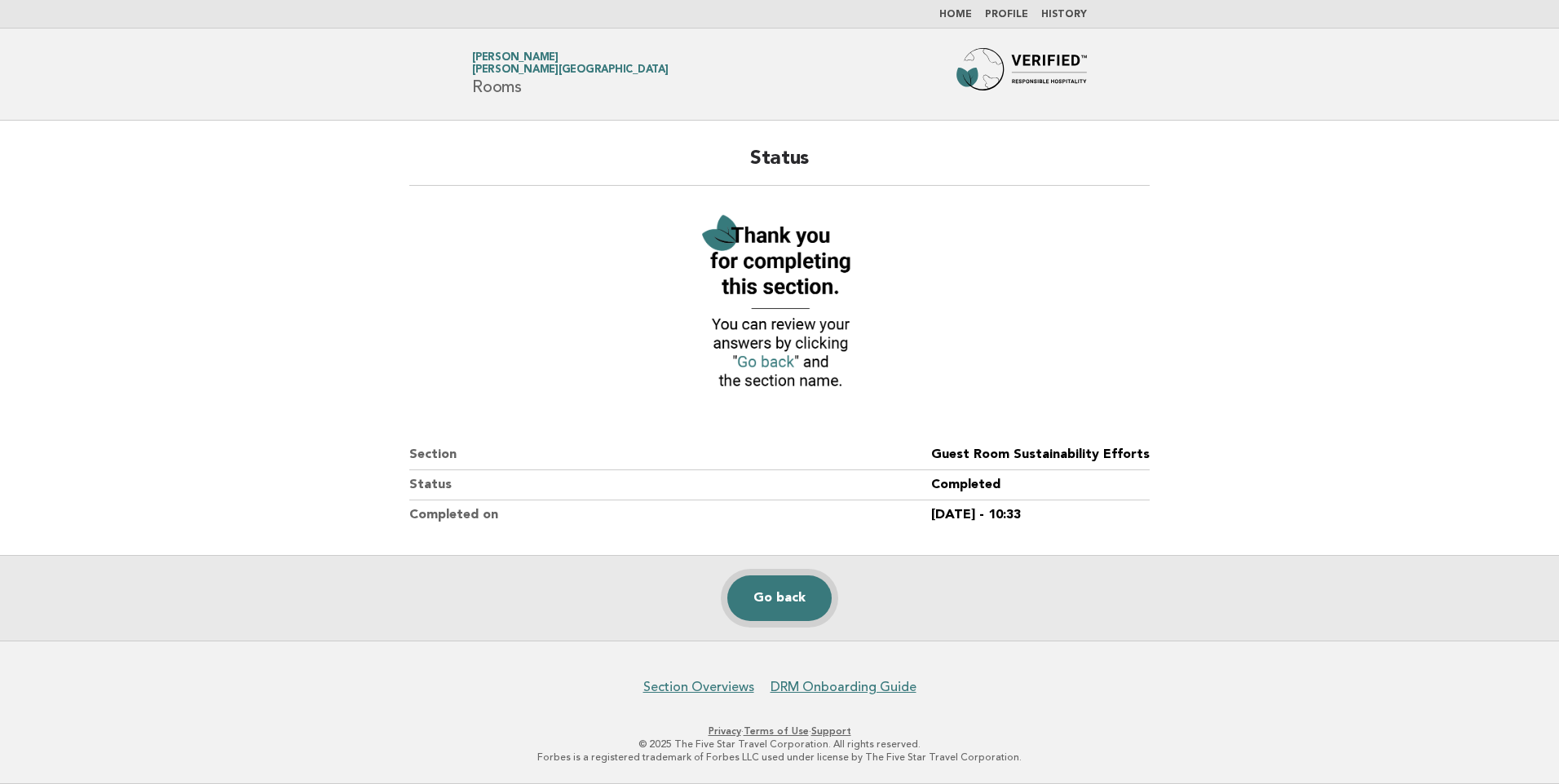
click at [773, 586] on link "Go back" at bounding box center [779, 598] width 104 height 45
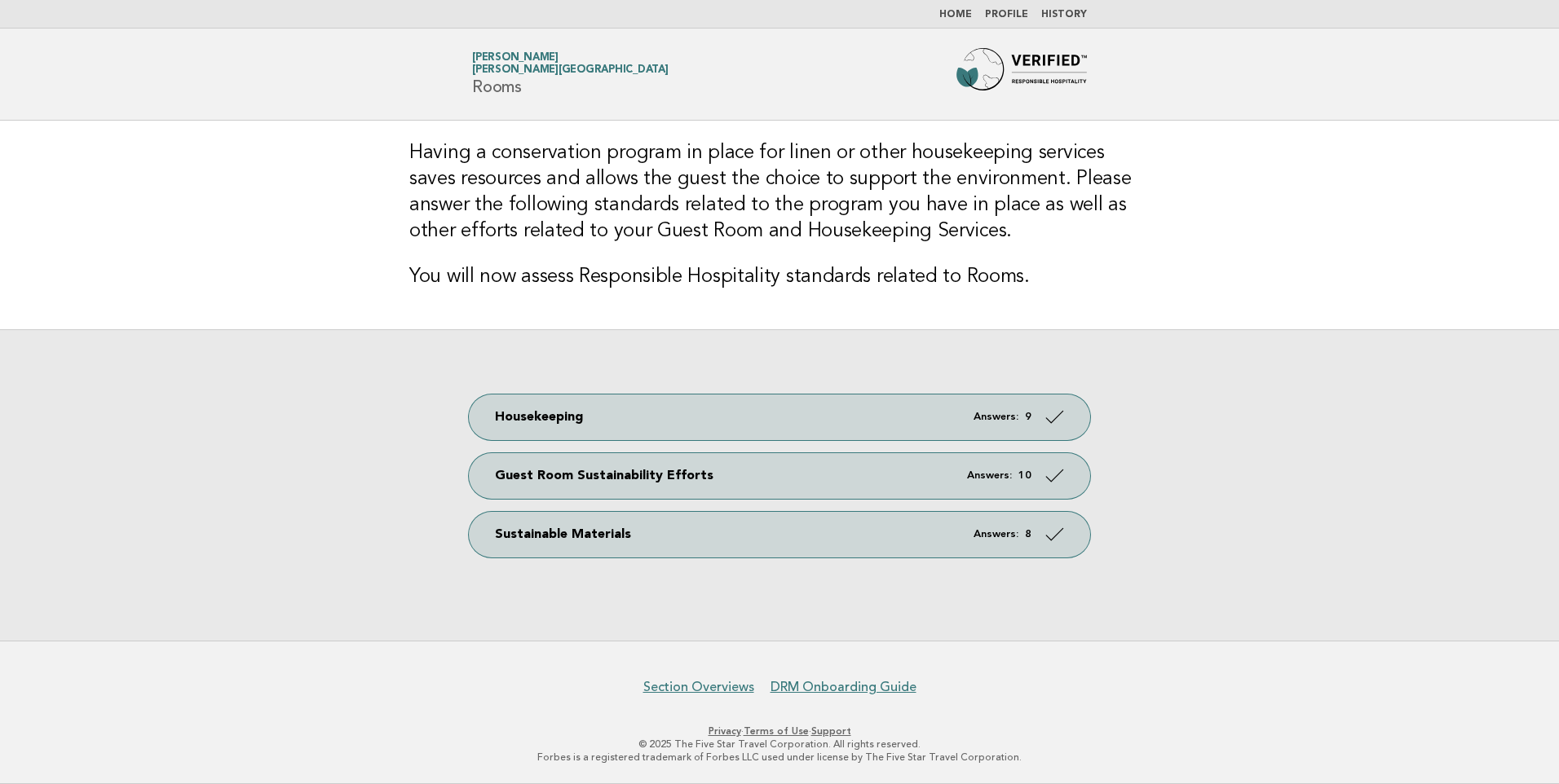
click at [1478, 451] on div "Housekeeping Answers: 9 Guest Room Sustainability Efforts Answers: 10 Sustainab…" at bounding box center [779, 485] width 1559 height 312
click at [1069, 16] on link "History" at bounding box center [1063, 15] width 45 height 10
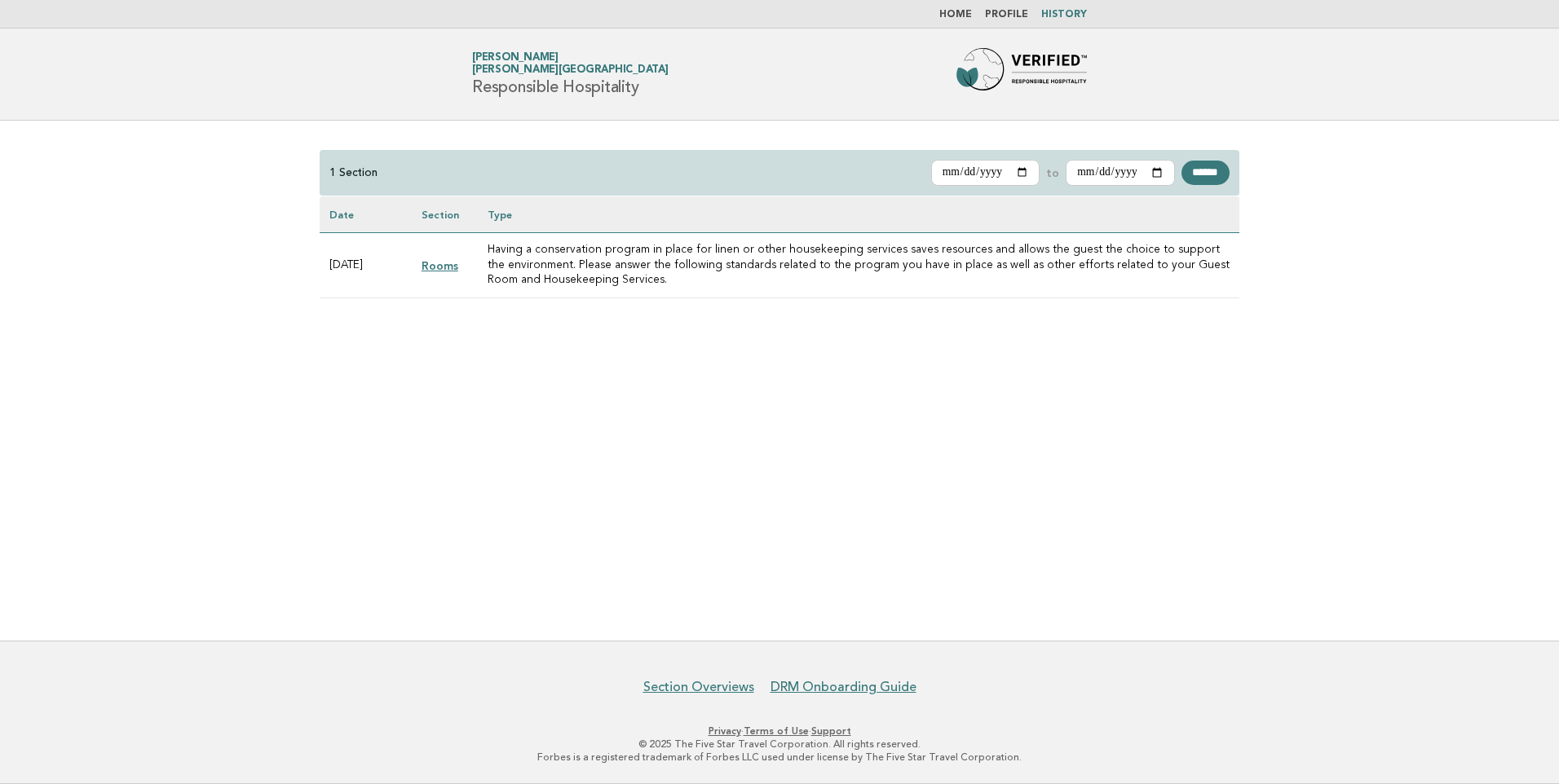
click at [429, 268] on link "Rooms" at bounding box center [439, 266] width 37 height 13
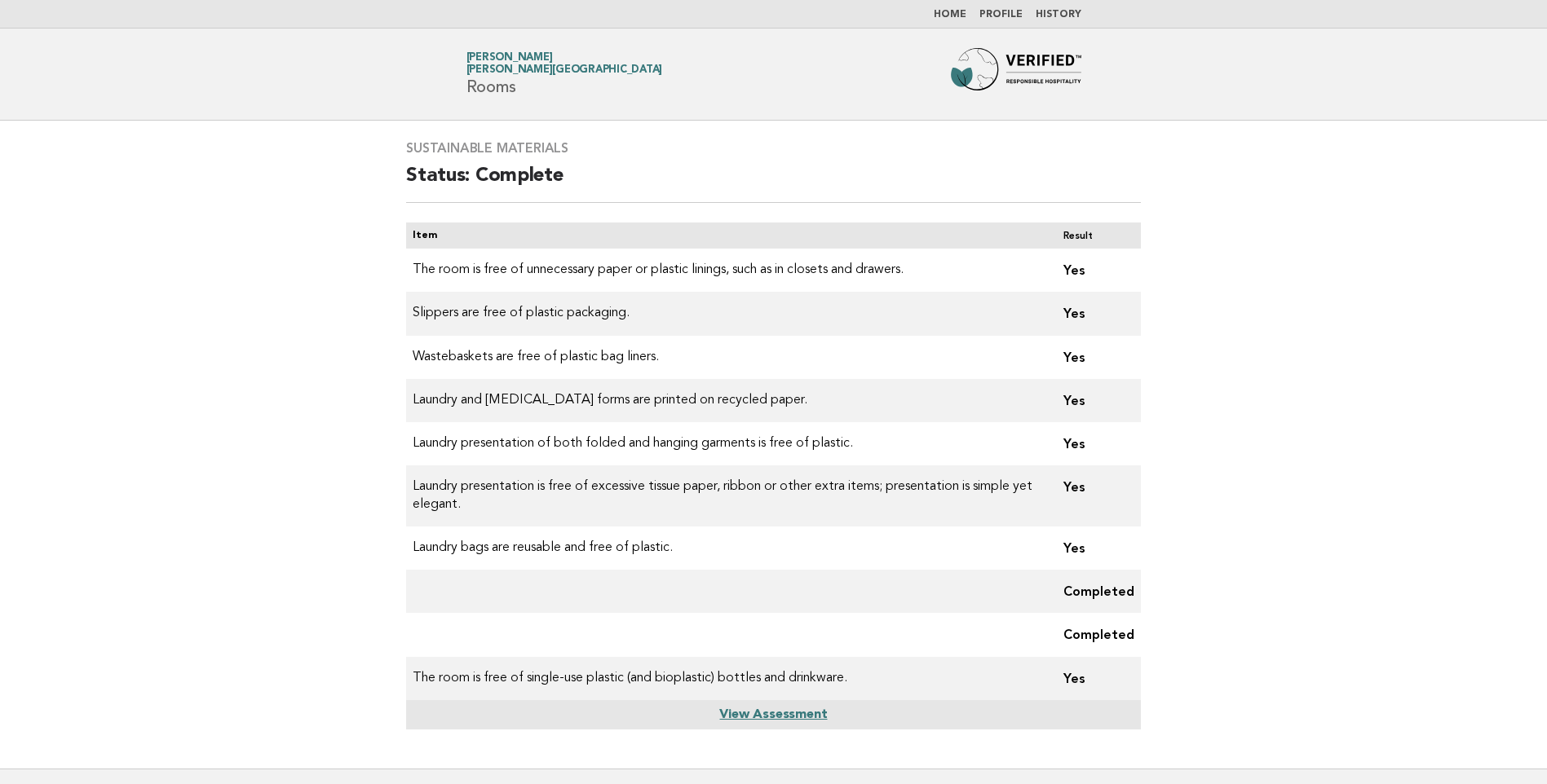
click at [746, 715] on link "View Assessment" at bounding box center [773, 715] width 108 height 13
